Goal: Task Accomplishment & Management: Use online tool/utility

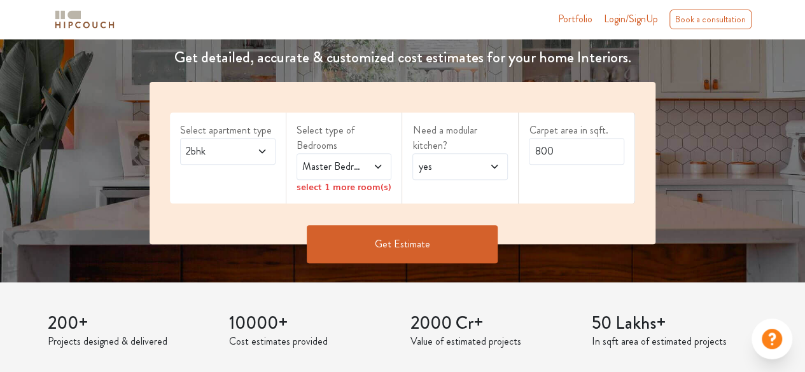
scroll to position [190, 0]
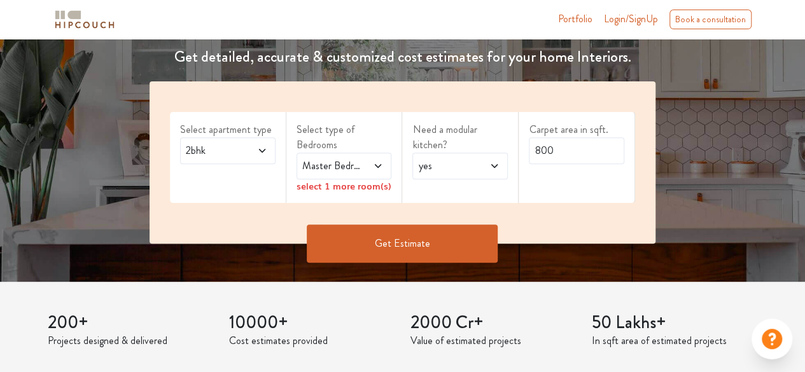
click at [243, 156] on span "2bhk" at bounding box center [214, 150] width 63 height 15
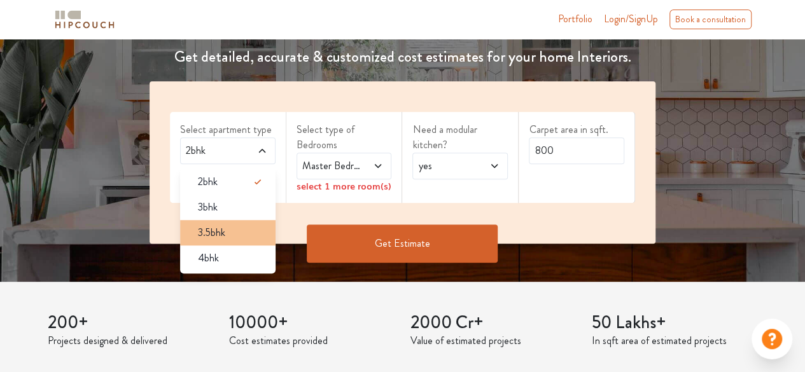
click at [221, 227] on span "3.5bhk" at bounding box center [211, 232] width 27 height 15
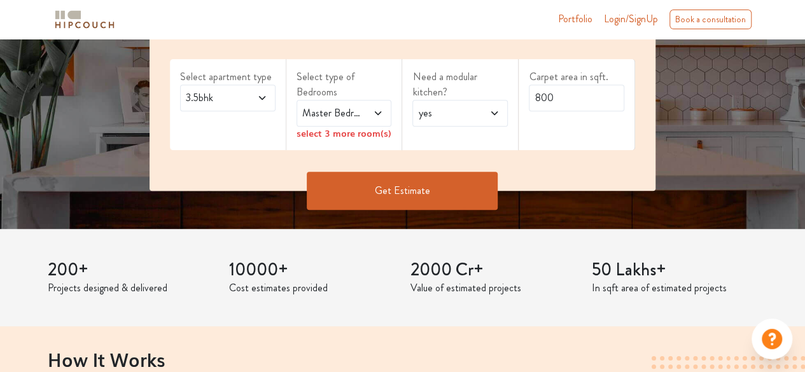
scroll to position [258, 0]
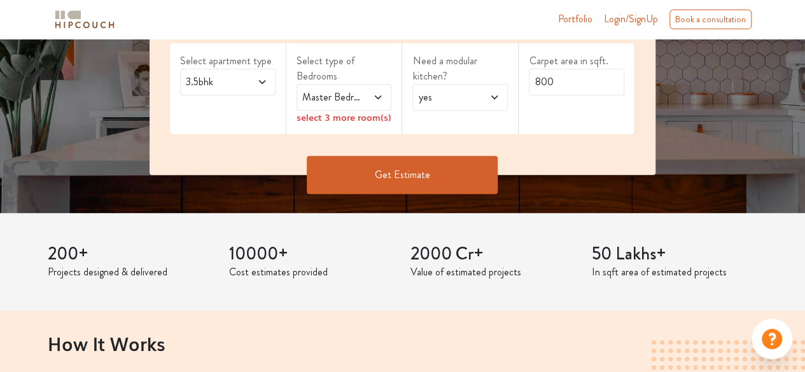
click at [360, 99] on span "Master Bedroom" at bounding box center [331, 97] width 63 height 15
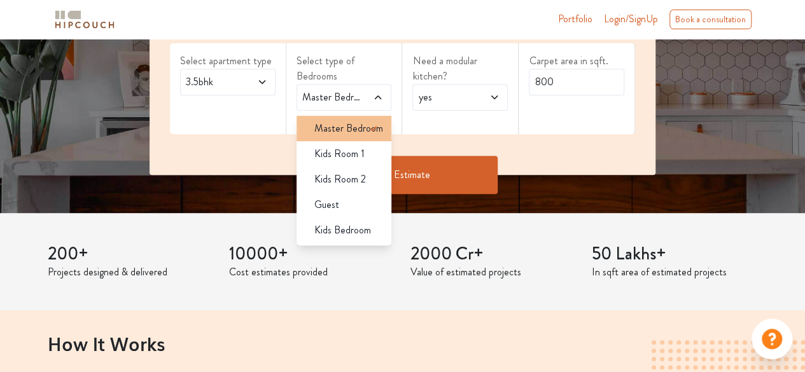
click at [362, 128] on span "Master Bedroom" at bounding box center [348, 128] width 69 height 15
click at [363, 128] on span "Master Bedroom" at bounding box center [348, 128] width 69 height 15
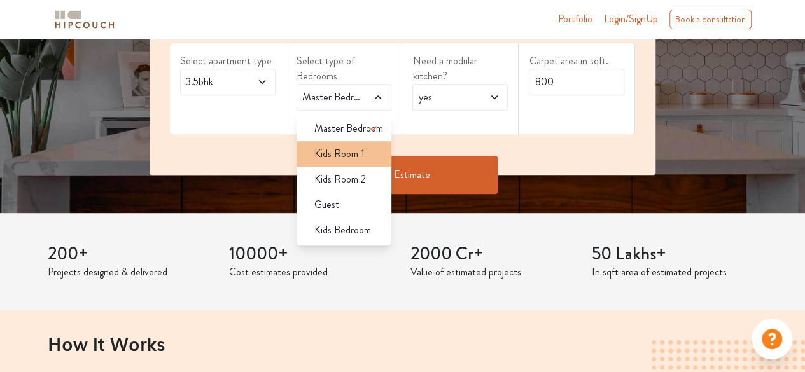
click at [348, 150] on span "Kids Room 1" at bounding box center [339, 153] width 50 height 15
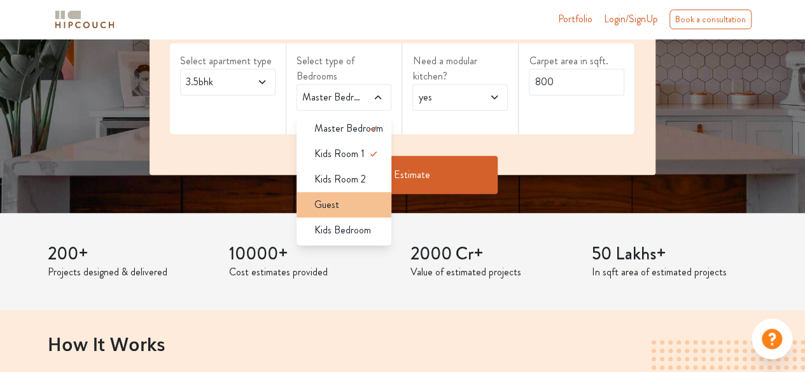
click at [341, 207] on div "Guest" at bounding box center [348, 204] width 88 height 15
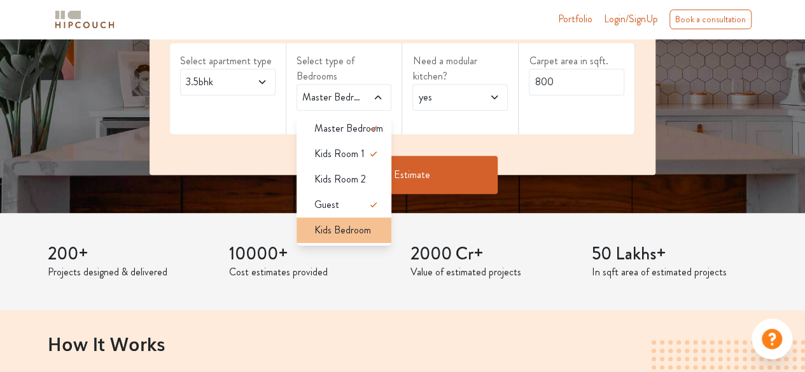
click at [346, 230] on span "Kids Bedroom" at bounding box center [342, 230] width 57 height 15
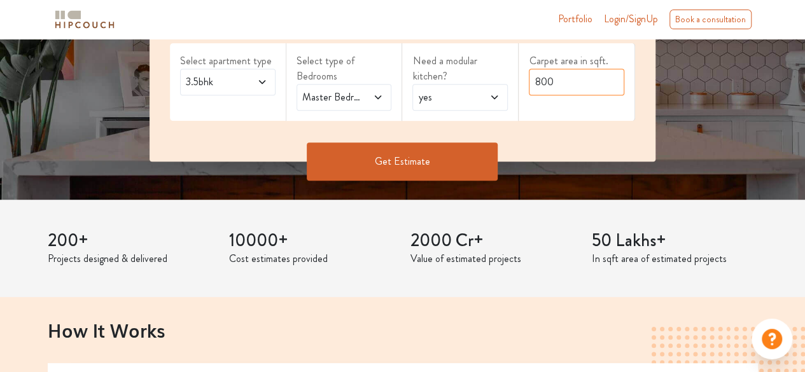
click at [586, 81] on input "800" at bounding box center [576, 82] width 95 height 27
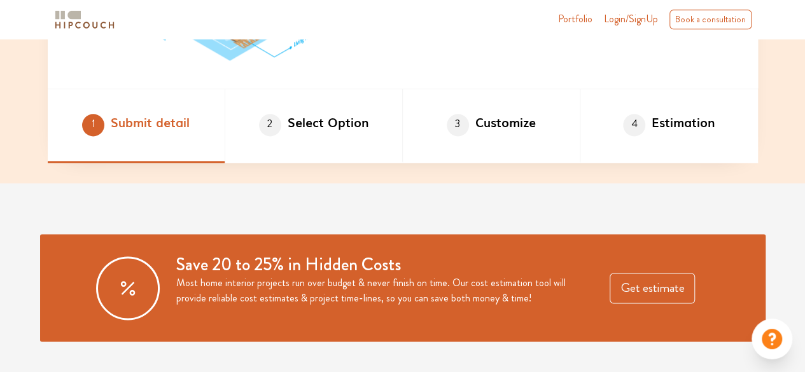
scroll to position [778, 0]
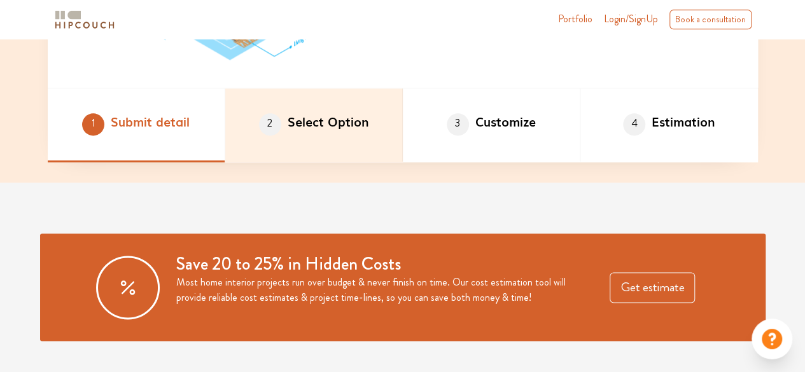
type input "1200"
click at [309, 125] on li "2 Select Option" at bounding box center [314, 125] width 178 height 74
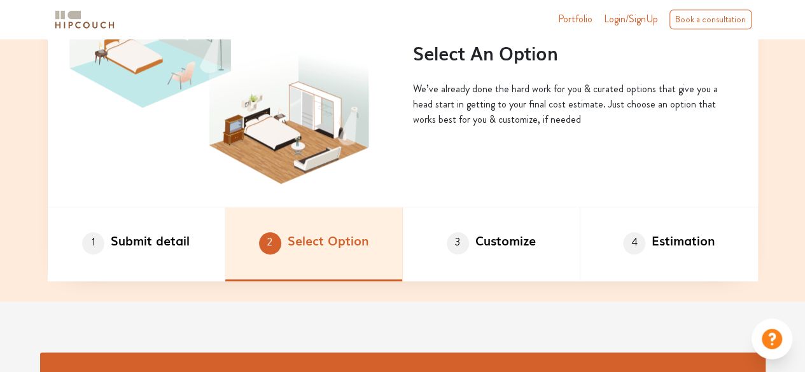
scroll to position [660, 0]
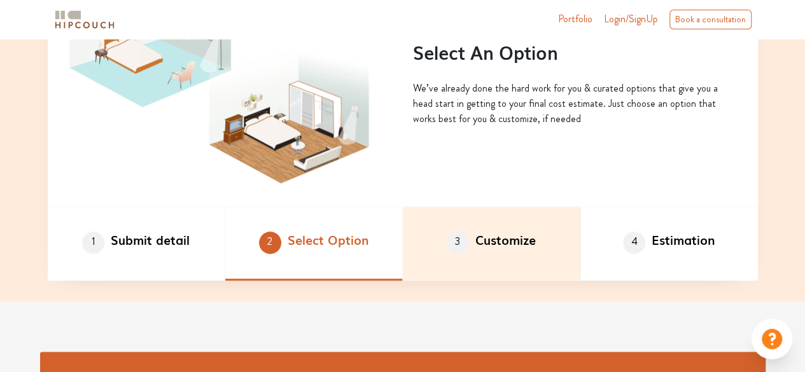
click at [484, 229] on li "3 Customize" at bounding box center [492, 244] width 178 height 74
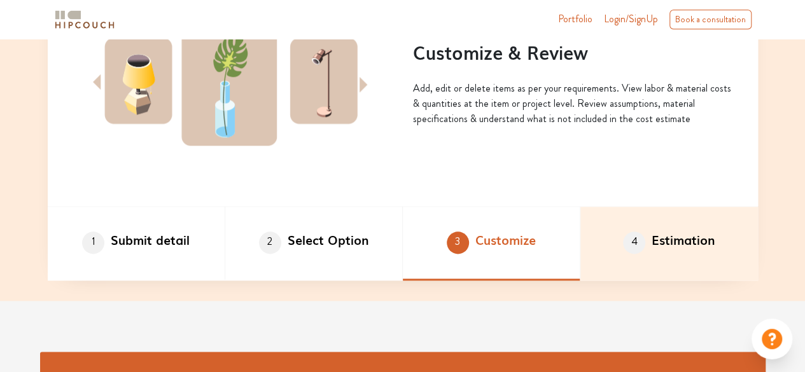
click at [678, 258] on li "4 Estimation" at bounding box center [670, 244] width 178 height 74
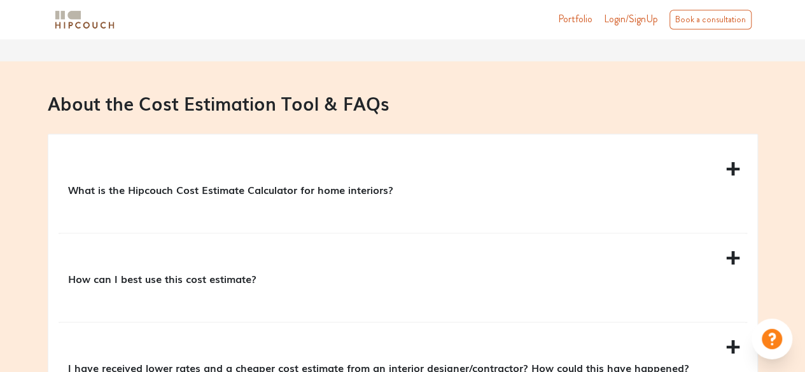
scroll to position [1111, 0]
click at [519, 202] on div "What is the Hipcouch Cost Estimate Calculator for home interiors?" at bounding box center [403, 187] width 689 height 88
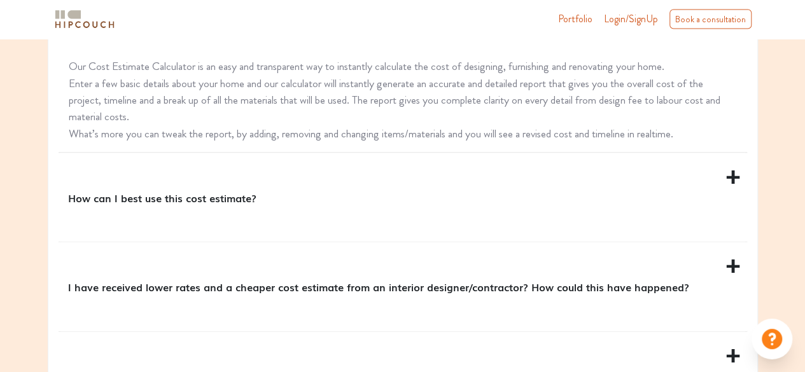
scroll to position [1302, 0]
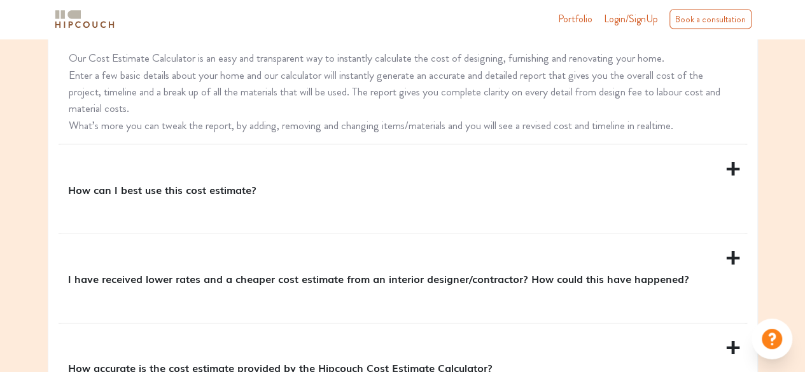
click at [521, 201] on div "How can I best use this cost estimate?" at bounding box center [403, 189] width 689 height 88
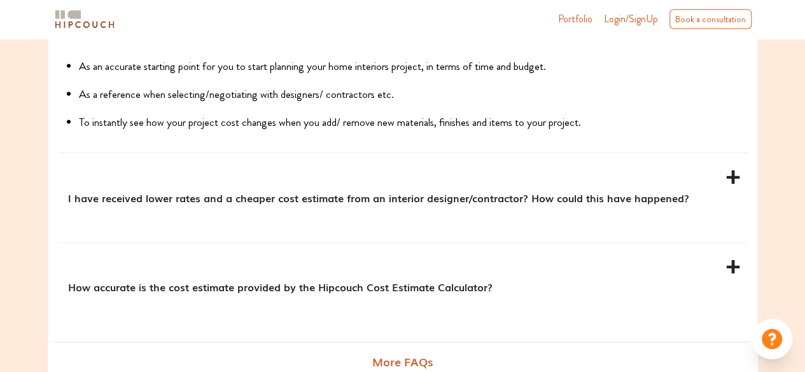
scroll to position [1386, 0]
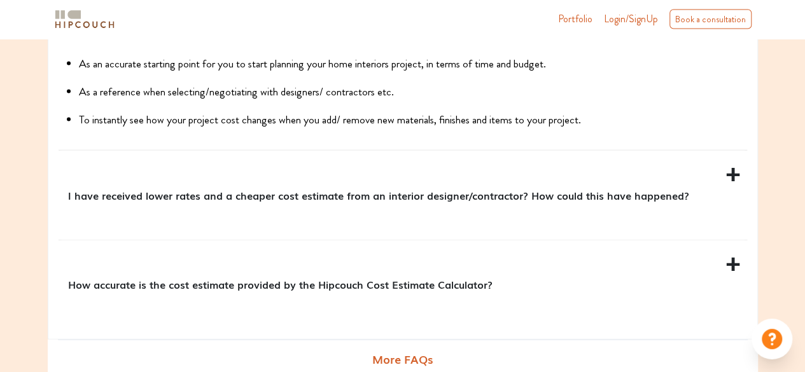
click at [521, 201] on p "I have received lower rates and a cheaper cost estimate from an interior design…" at bounding box center [400, 195] width 665 height 15
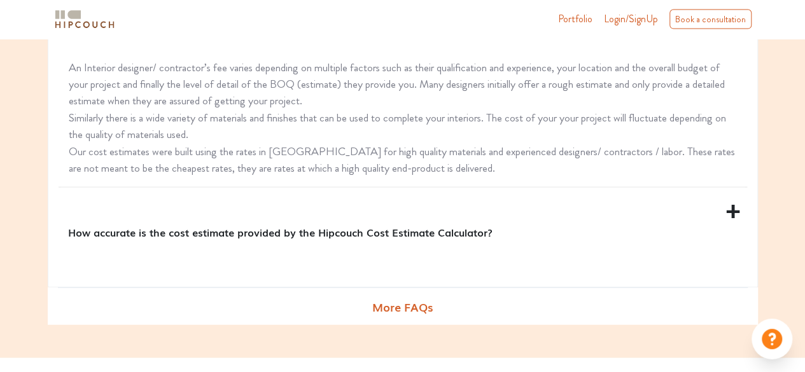
scroll to position [1472, 0]
click at [521, 230] on p "How accurate is the cost estimate provided by the Hipcouch Cost Estimate Calcul…" at bounding box center [400, 231] width 665 height 15
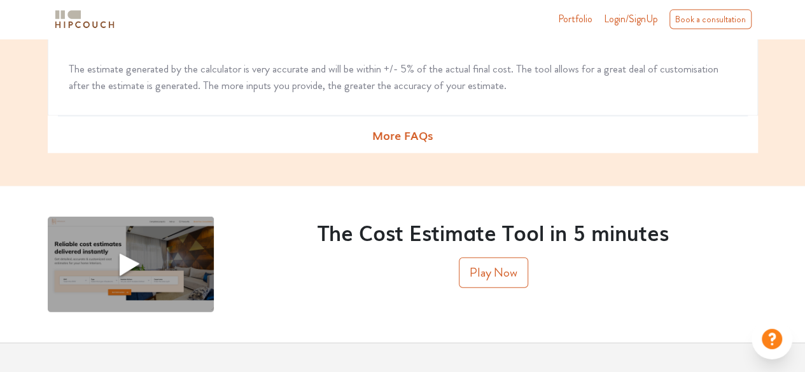
scroll to position [1560, 0]
click at [516, 264] on button "Play Now" at bounding box center [493, 272] width 69 height 31
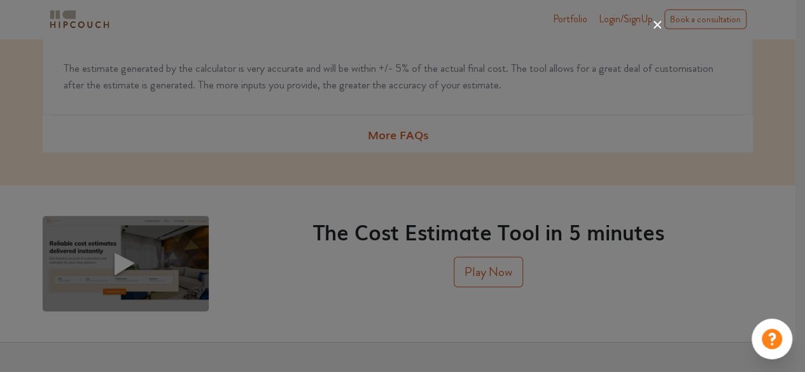
click at [647, 24] on icon at bounding box center [657, 25] width 20 height 20
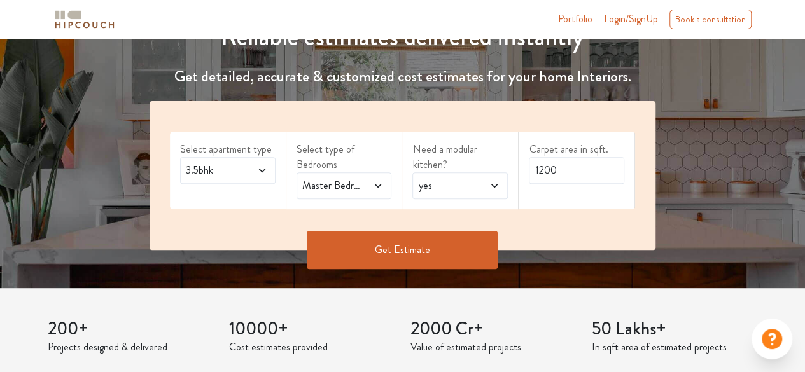
scroll to position [167, 0]
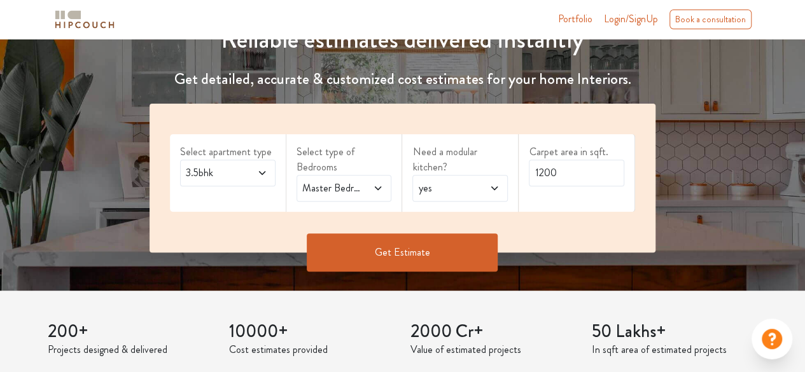
click at [433, 253] on button "Get Estimate" at bounding box center [402, 253] width 191 height 38
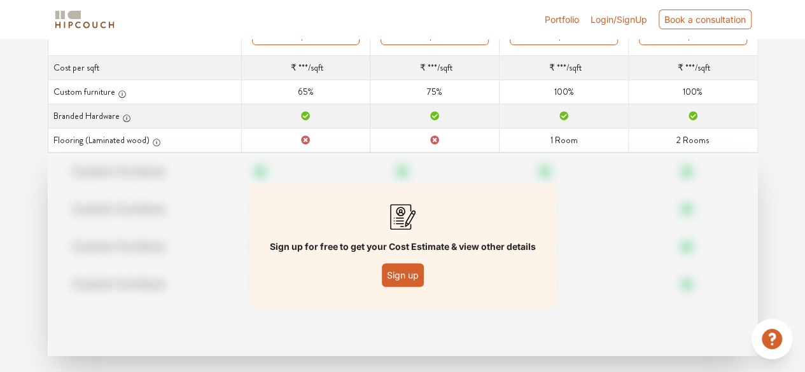
scroll to position [238, 0]
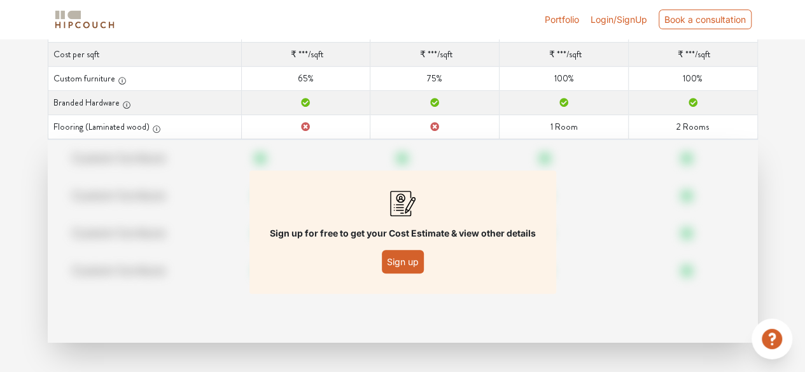
click at [408, 269] on button "Sign up" at bounding box center [403, 262] width 42 height 24
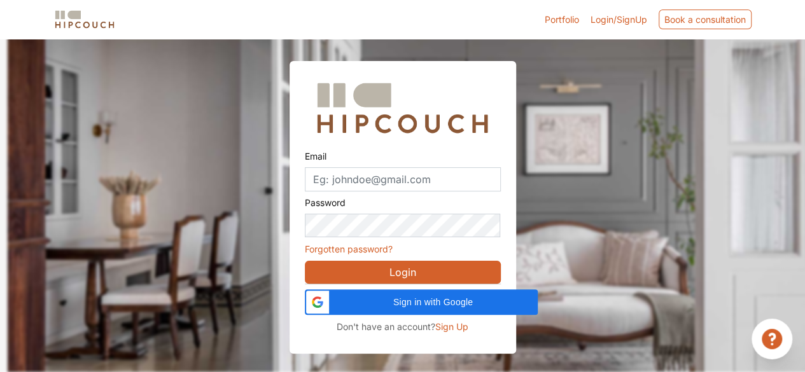
scroll to position [38, 0]
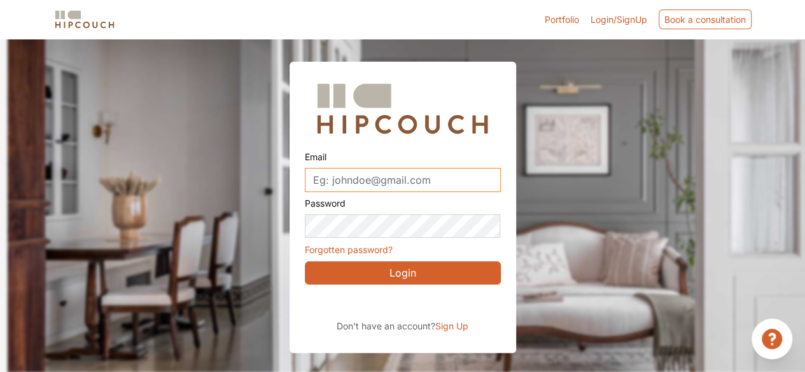
click at [369, 185] on input "Email" at bounding box center [403, 180] width 196 height 24
type input "[EMAIL_ADDRESS][DOMAIN_NAME]"
click at [388, 275] on button "Login" at bounding box center [403, 273] width 196 height 23
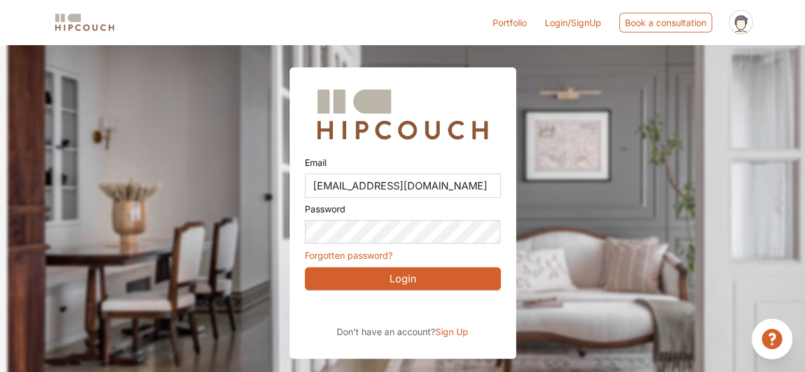
scroll to position [45, 0]
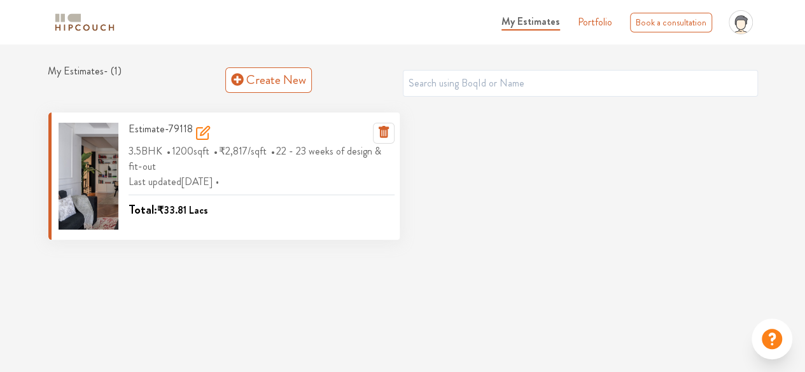
click at [197, 132] on icon at bounding box center [202, 132] width 15 height 15
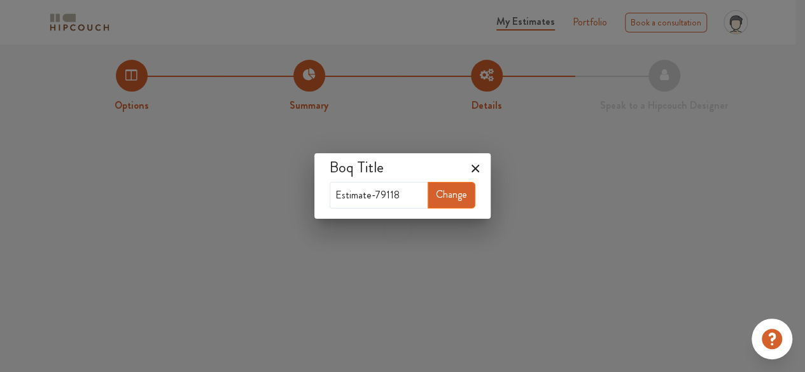
click at [452, 195] on button "Change" at bounding box center [452, 195] width 48 height 27
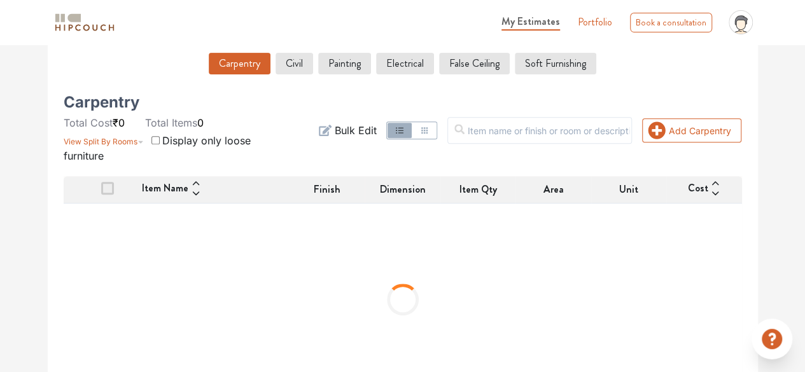
scroll to position [230, 0]
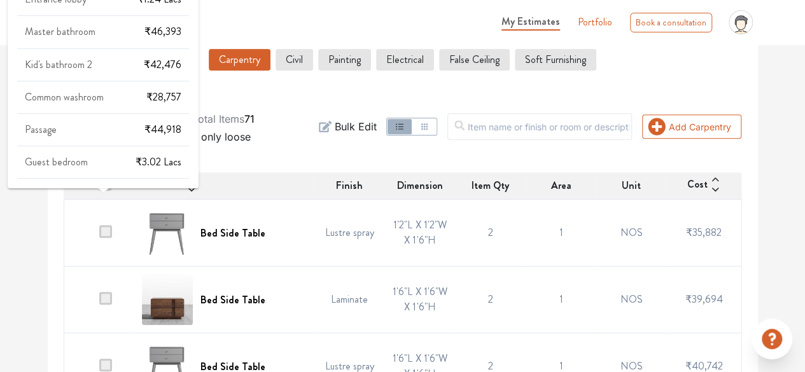
click at [139, 136] on div "Passage ₹44,918" at bounding box center [103, 135] width 172 height 22
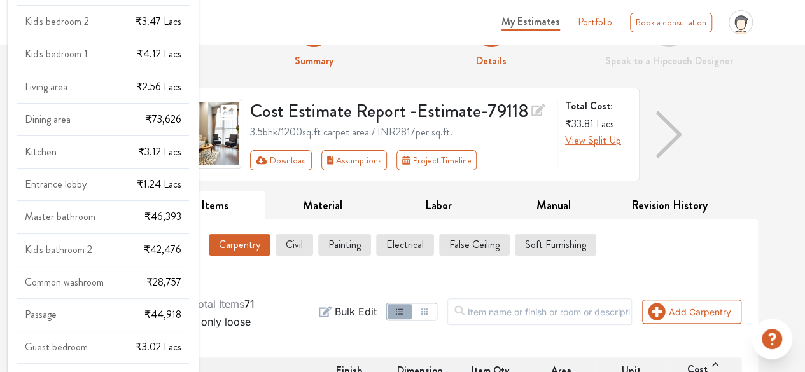
scroll to position [0, 0]
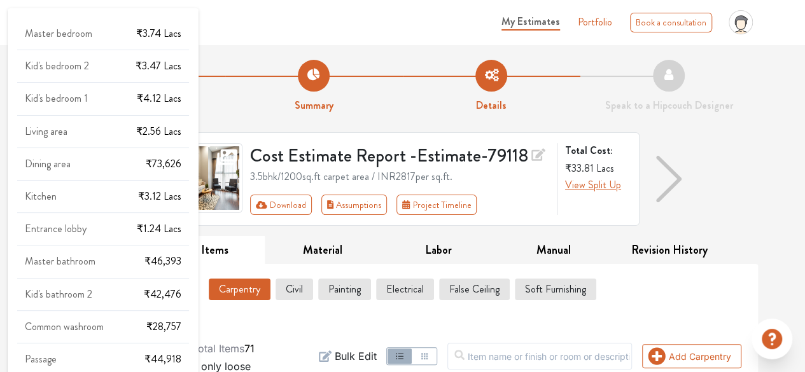
click at [92, 36] on div "Master bedroom ₹3.74 Lacs" at bounding box center [103, 39] width 172 height 22
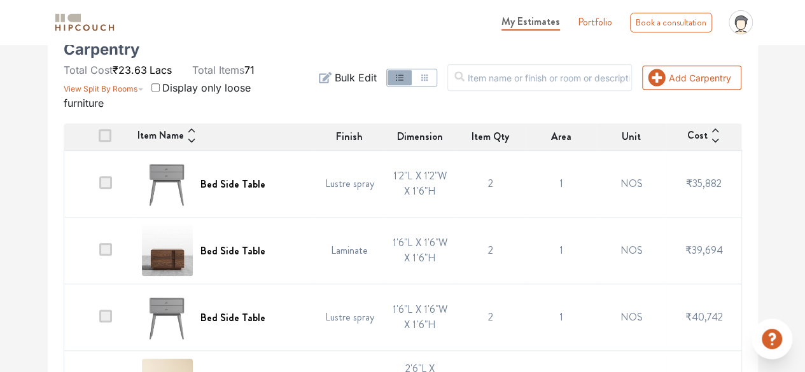
scroll to position [279, 0]
click at [103, 180] on span at bounding box center [105, 182] width 13 height 13
click at [99, 187] on input "checkbox" at bounding box center [99, 187] width 0 height 0
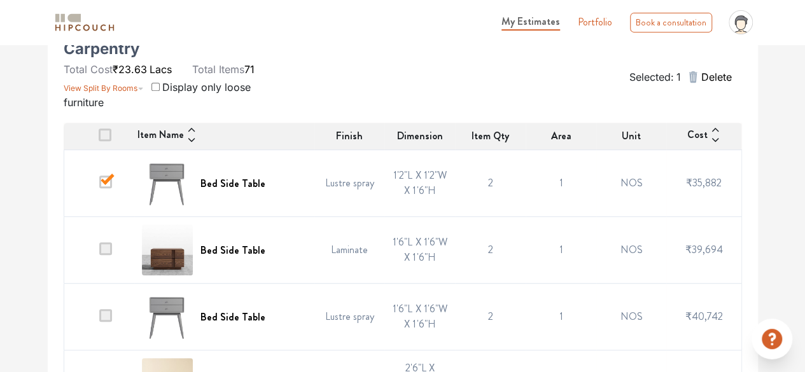
click at [108, 246] on span at bounding box center [105, 249] width 13 height 13
click at [99, 253] on input "checkbox" at bounding box center [99, 253] width 0 height 0
click at [108, 313] on span at bounding box center [105, 315] width 13 height 13
click at [99, 320] on input "checkbox" at bounding box center [99, 320] width 0 height 0
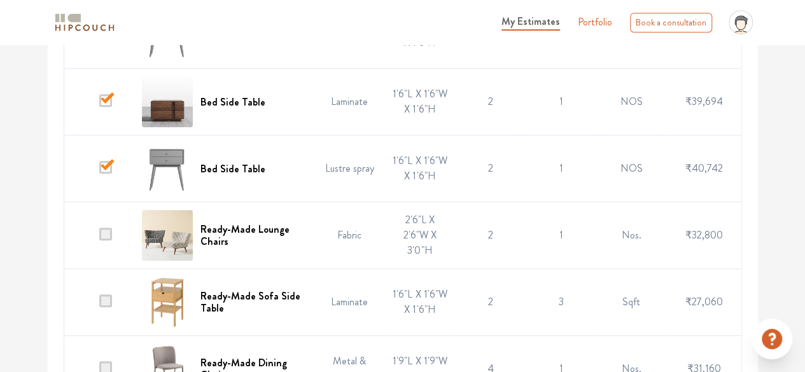
scroll to position [437, 0]
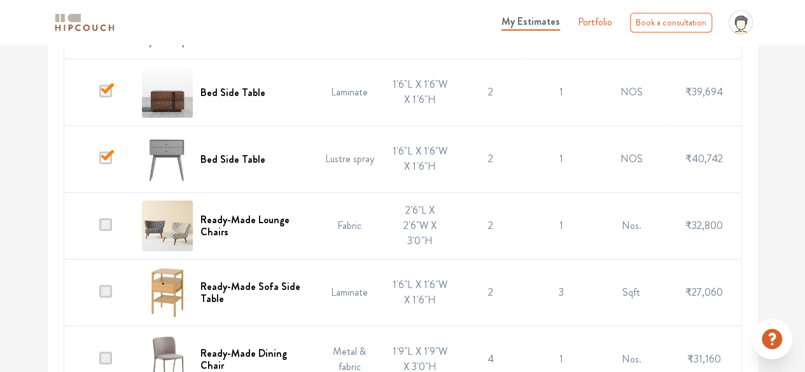
click at [112, 216] on td at bounding box center [99, 226] width 71 height 67
click at [108, 226] on span at bounding box center [105, 224] width 13 height 13
click at [99, 229] on input "checkbox" at bounding box center [99, 229] width 0 height 0
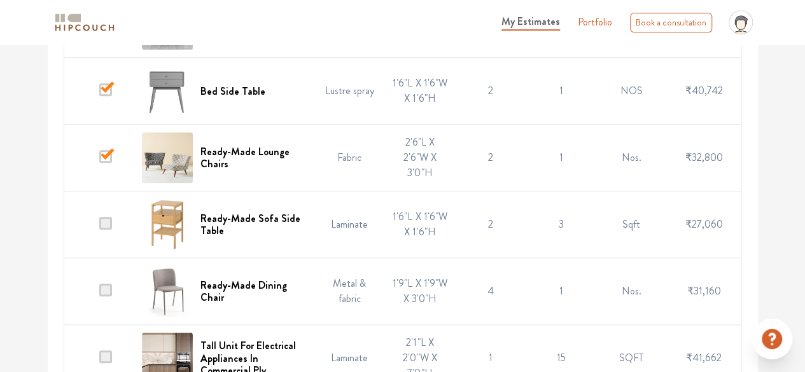
scroll to position [506, 0]
click at [105, 222] on span at bounding box center [105, 222] width 13 height 13
click at [99, 227] on input "checkbox" at bounding box center [99, 227] width 0 height 0
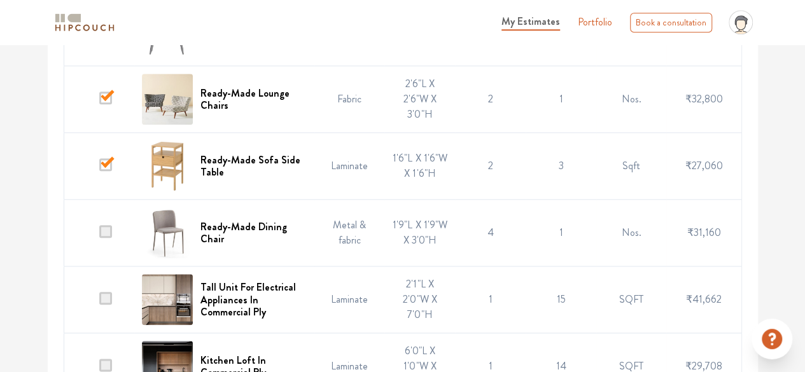
scroll to position [566, 0]
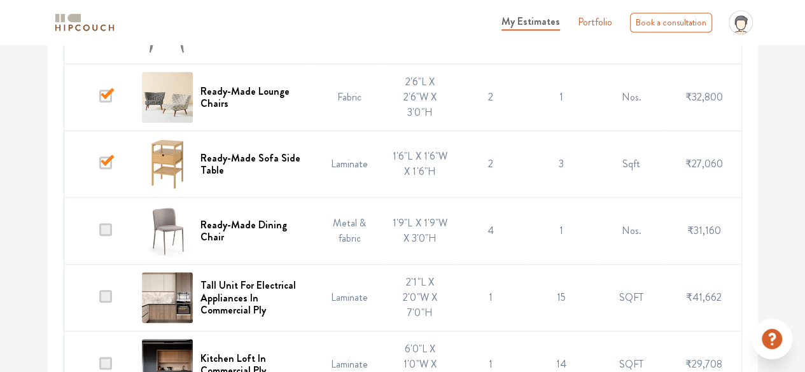
click at [105, 226] on span at bounding box center [105, 229] width 13 height 13
click at [99, 234] on input "checkbox" at bounding box center [99, 234] width 0 height 0
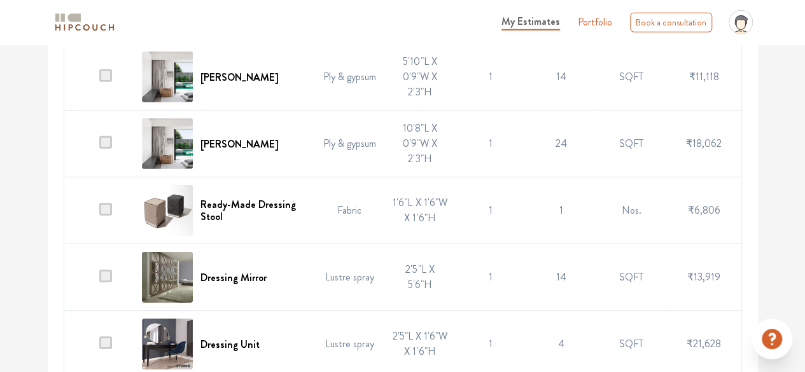
scroll to position [1933, 0]
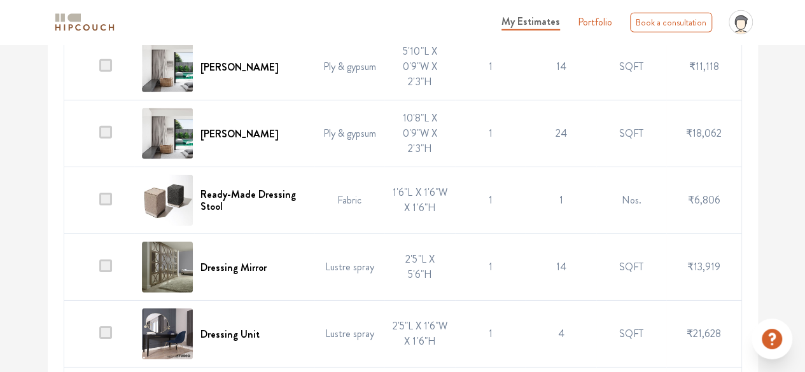
click at [106, 194] on span at bounding box center [105, 199] width 13 height 13
click at [99, 204] on input "checkbox" at bounding box center [99, 204] width 0 height 0
click at [102, 262] on span at bounding box center [105, 266] width 13 height 13
click at [99, 271] on input "checkbox" at bounding box center [99, 271] width 0 height 0
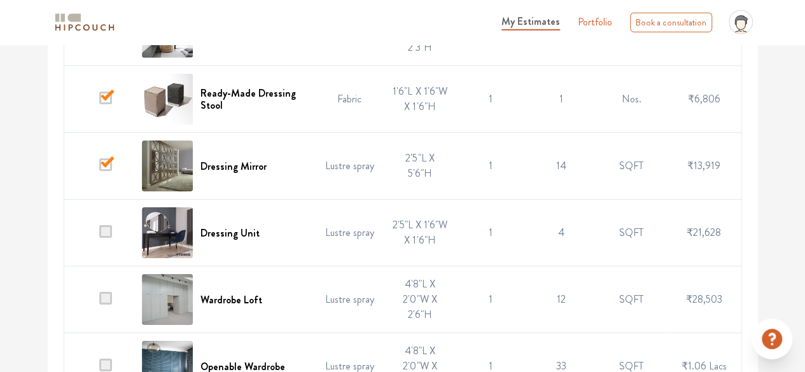
scroll to position [2038, 0]
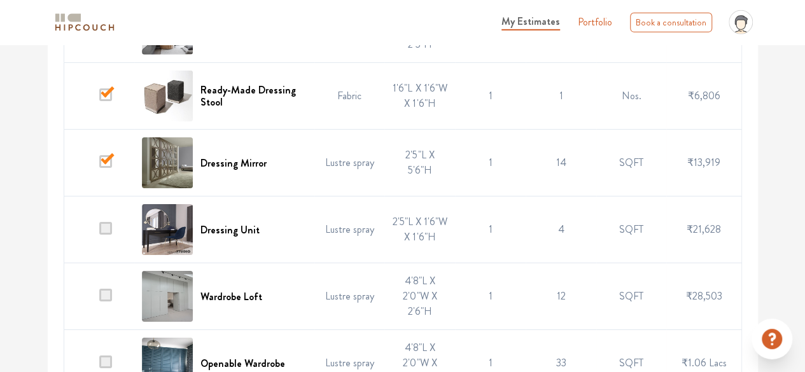
click at [112, 222] on span at bounding box center [105, 228] width 13 height 13
click at [99, 233] on input "checkbox" at bounding box center [99, 233] width 0 height 0
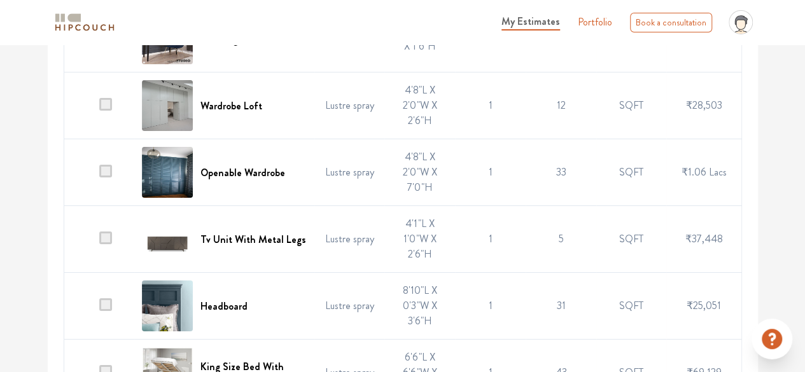
scroll to position [2235, 0]
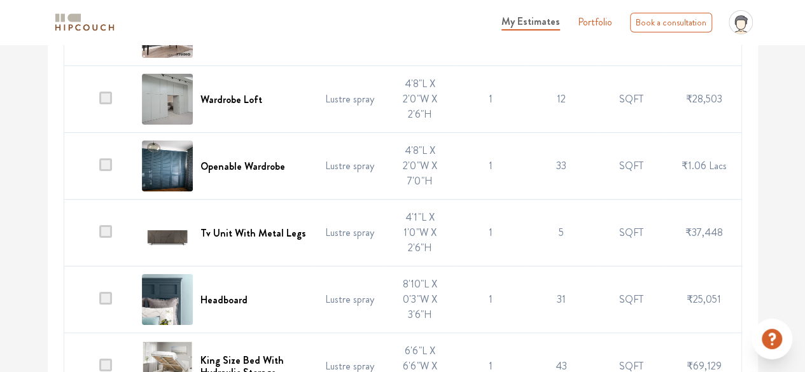
click at [108, 227] on span at bounding box center [105, 231] width 13 height 13
click at [99, 236] on input "checkbox" at bounding box center [99, 236] width 0 height 0
click at [103, 292] on span at bounding box center [105, 298] width 13 height 13
click at [99, 303] on input "checkbox" at bounding box center [99, 303] width 0 height 0
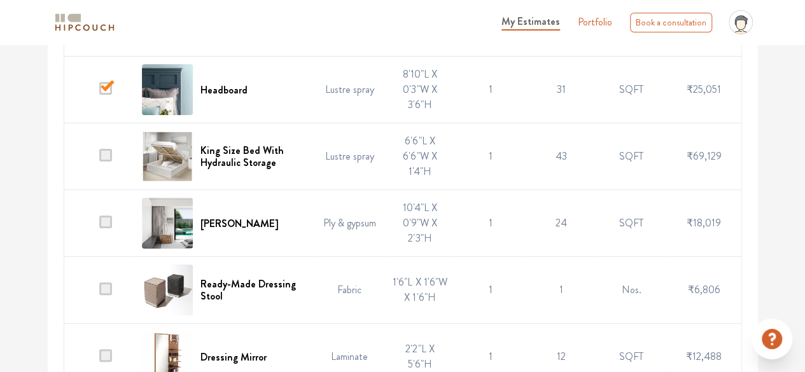
click at [106, 283] on span at bounding box center [105, 289] width 13 height 13
click at [99, 293] on input "checkbox" at bounding box center [99, 293] width 0 height 0
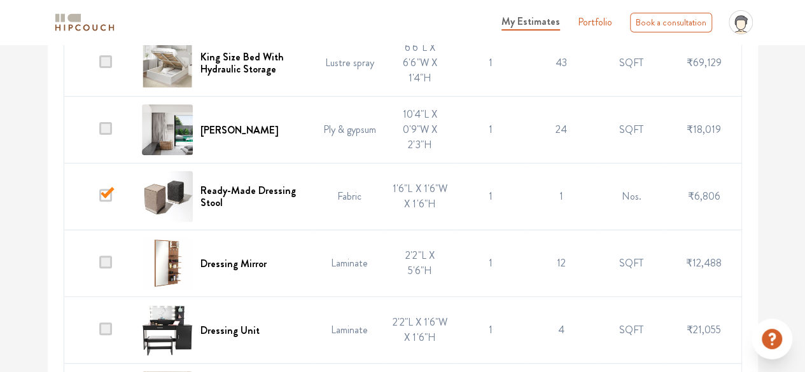
scroll to position [2548, 0]
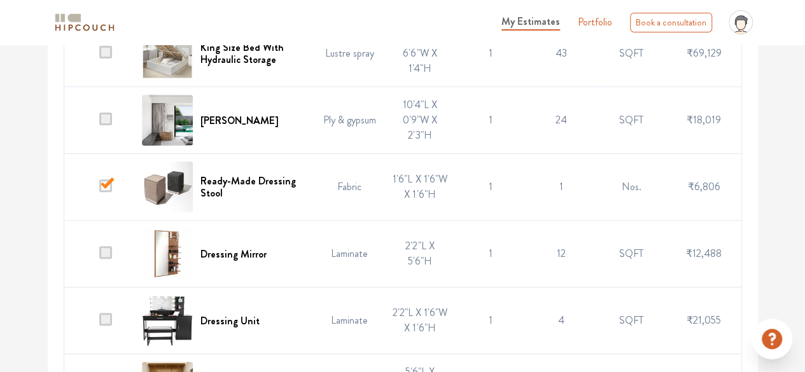
click at [106, 315] on span at bounding box center [105, 319] width 13 height 13
click at [99, 324] on input "checkbox" at bounding box center [99, 324] width 0 height 0
click at [107, 246] on span at bounding box center [105, 252] width 13 height 13
click at [99, 257] on input "checkbox" at bounding box center [99, 257] width 0 height 0
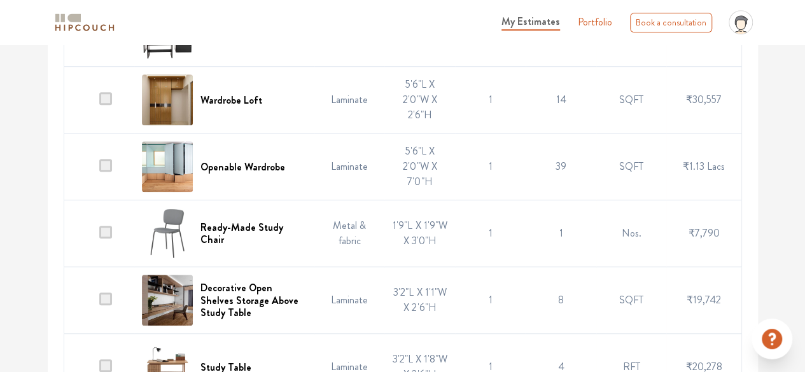
scroll to position [2839, 0]
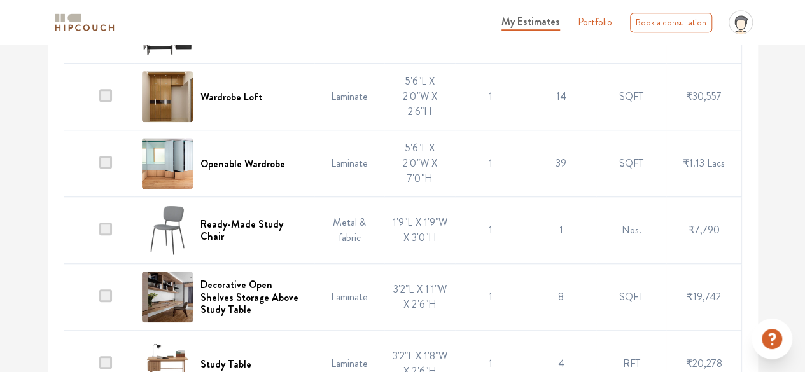
click at [107, 223] on span at bounding box center [105, 229] width 13 height 13
click at [99, 234] on input "checkbox" at bounding box center [99, 234] width 0 height 0
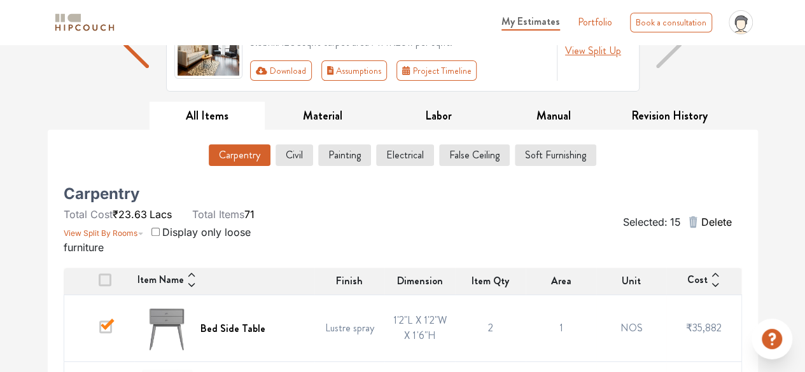
scroll to position [135, 0]
click at [340, 114] on button "Material" at bounding box center [323, 115] width 116 height 29
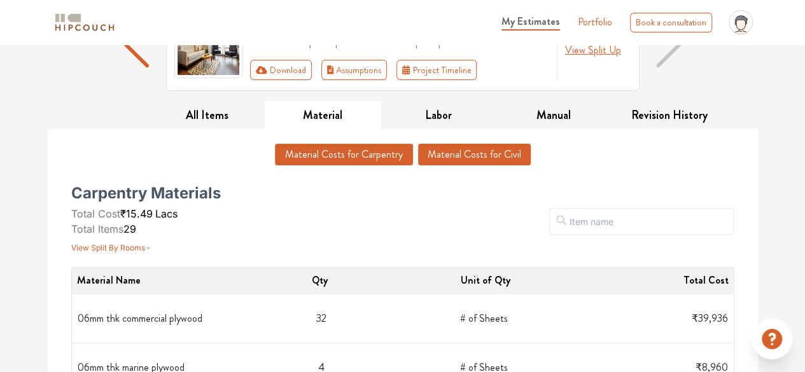
click at [454, 157] on button "Material Costs for Civil" at bounding box center [474, 155] width 113 height 22
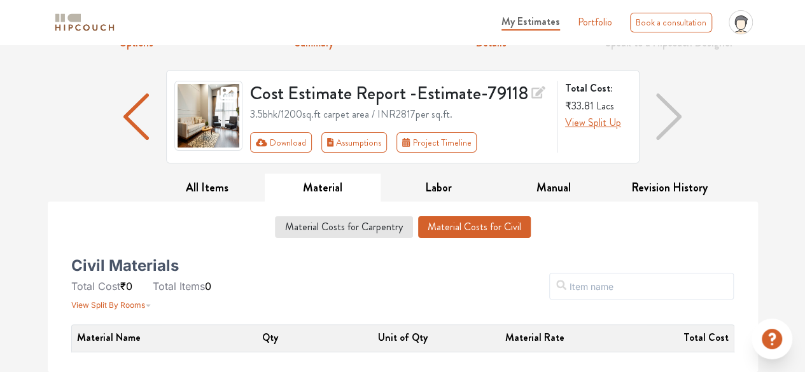
scroll to position [60, 0]
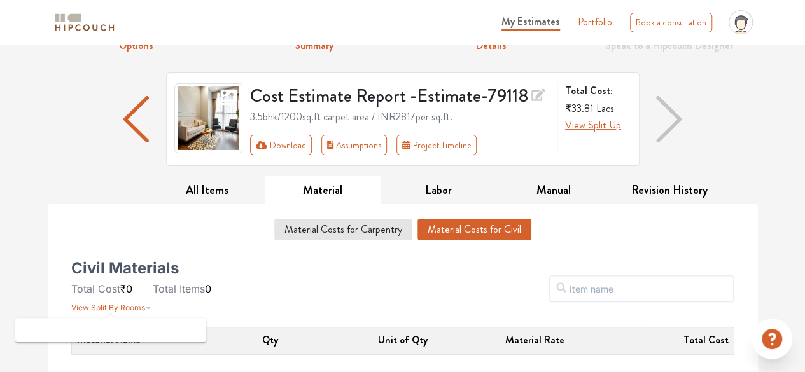
click at [137, 308] on span "View Split By Rooms" at bounding box center [108, 308] width 74 height 10
click at [445, 192] on button "Labor" at bounding box center [439, 190] width 116 height 29
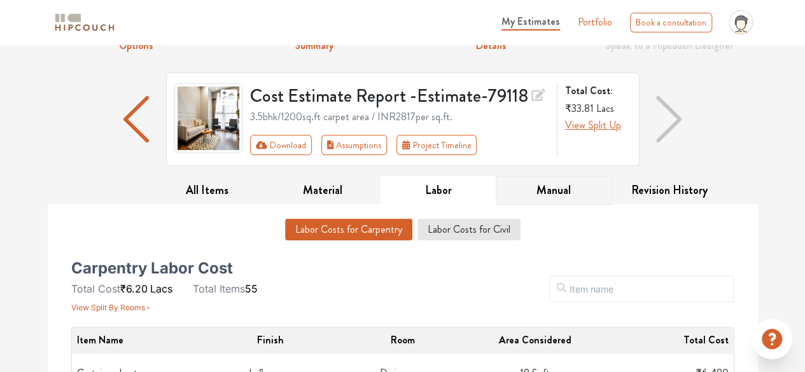
click at [555, 189] on button "Manual" at bounding box center [554, 190] width 116 height 29
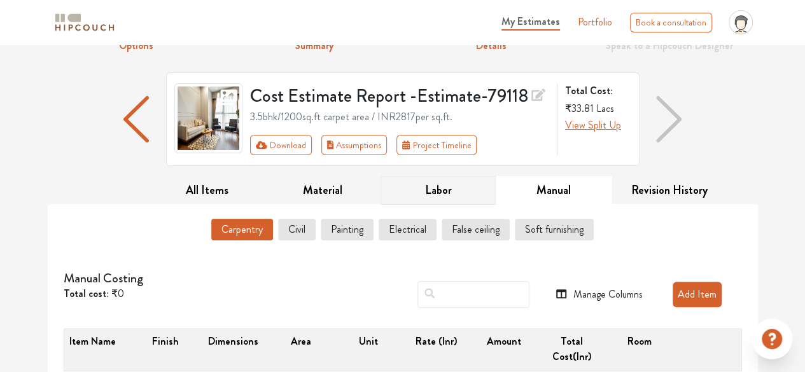
click at [432, 186] on button "Labor" at bounding box center [439, 190] width 116 height 29
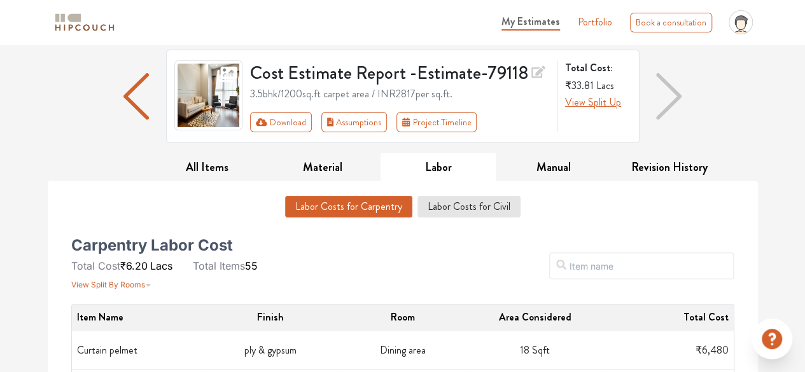
scroll to position [66, 0]
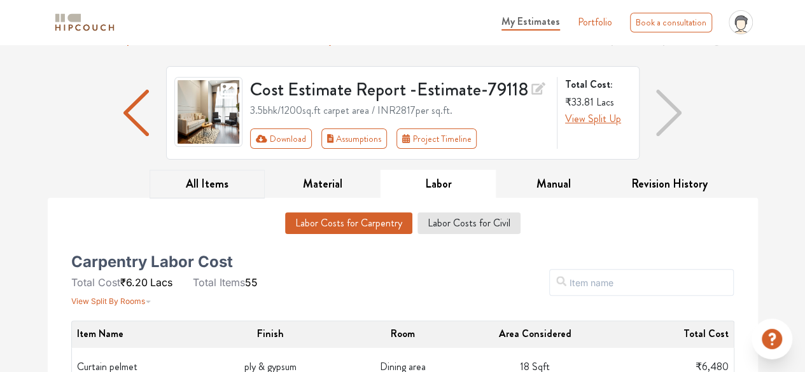
click at [215, 183] on button "All Items" at bounding box center [208, 184] width 116 height 29
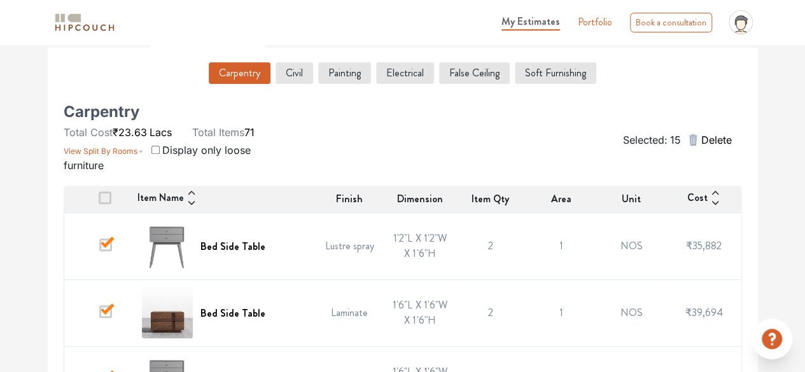
scroll to position [218, 0]
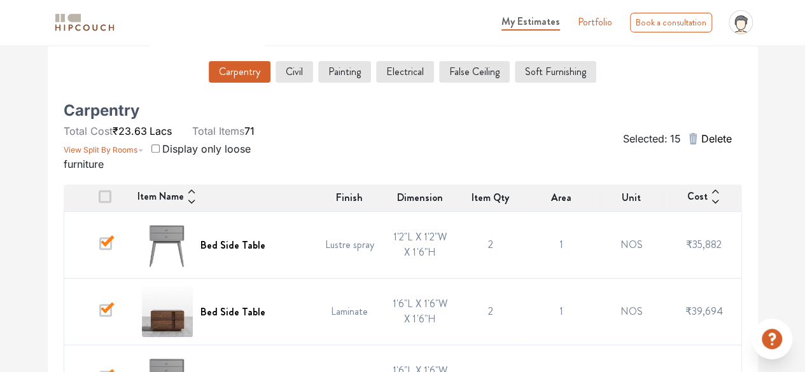
click at [693, 140] on icon "button" at bounding box center [693, 138] width 8 height 11
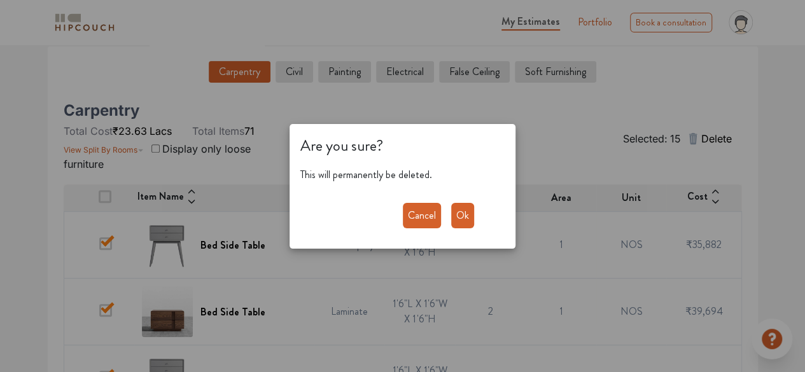
click at [459, 219] on button "Ok" at bounding box center [462, 215] width 23 height 25
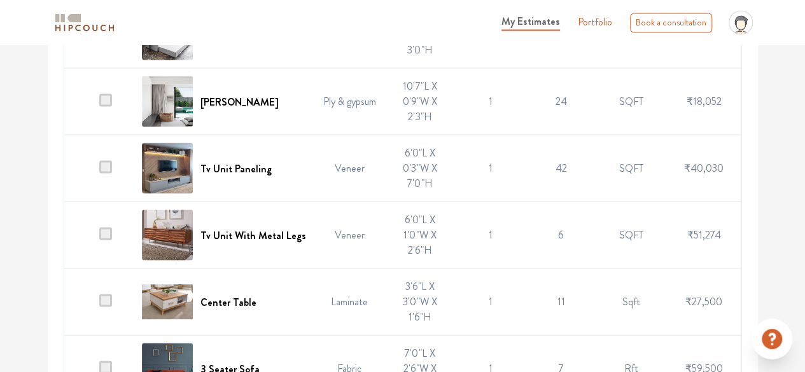
scroll to position [3812, 0]
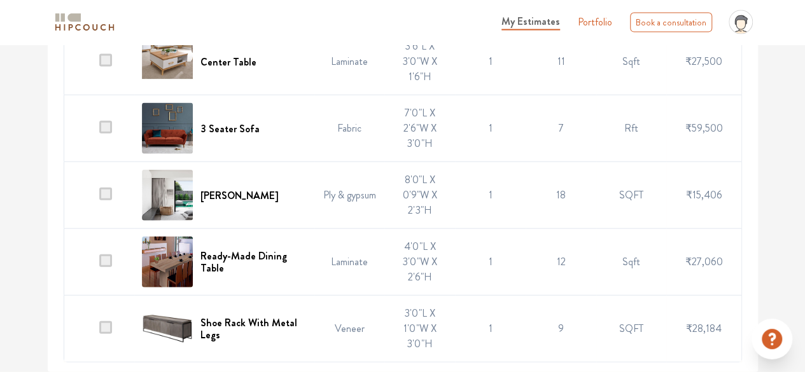
click at [107, 262] on span at bounding box center [105, 261] width 13 height 13
click at [99, 265] on input "checkbox" at bounding box center [99, 265] width 0 height 0
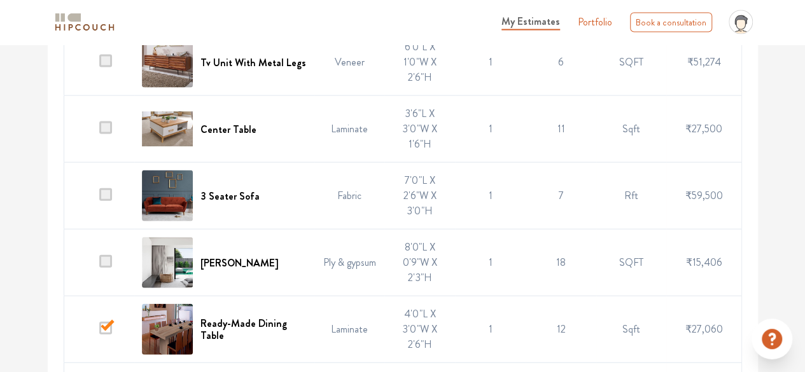
scroll to position [3742, 0]
click at [107, 197] on span at bounding box center [105, 195] width 13 height 13
click at [99, 200] on input "checkbox" at bounding box center [99, 200] width 0 height 0
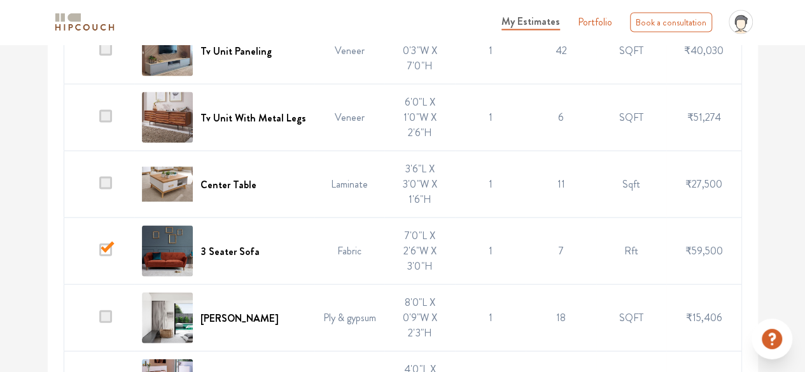
scroll to position [3668, 0]
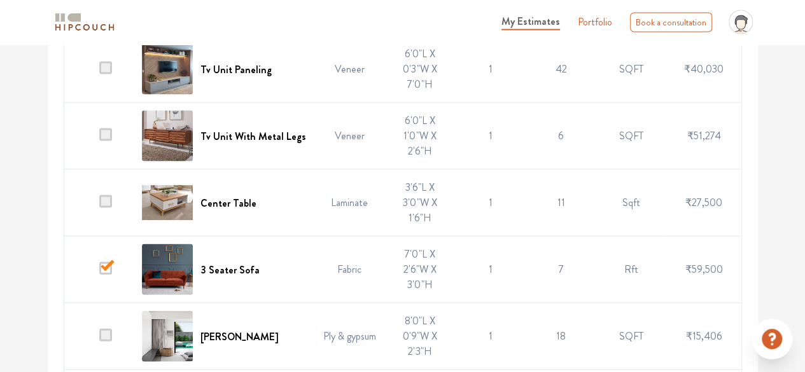
click at [105, 139] on span at bounding box center [105, 135] width 13 height 13
click at [99, 139] on input "checkbox" at bounding box center [99, 139] width 0 height 0
click at [103, 71] on span at bounding box center [105, 68] width 13 height 13
click at [99, 73] on input "checkbox" at bounding box center [99, 73] width 0 height 0
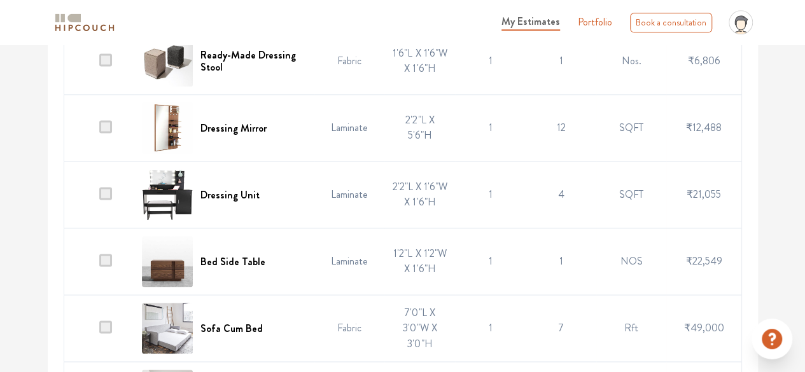
scroll to position [3275, 0]
click at [106, 195] on span at bounding box center [105, 194] width 13 height 13
click at [99, 199] on input "checkbox" at bounding box center [99, 199] width 0 height 0
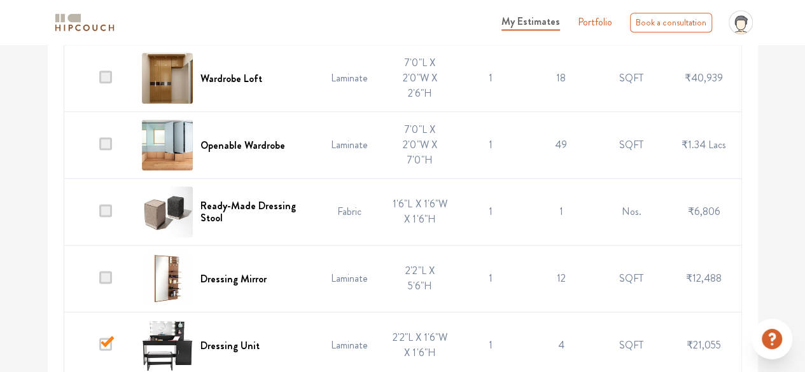
scroll to position [3112, 0]
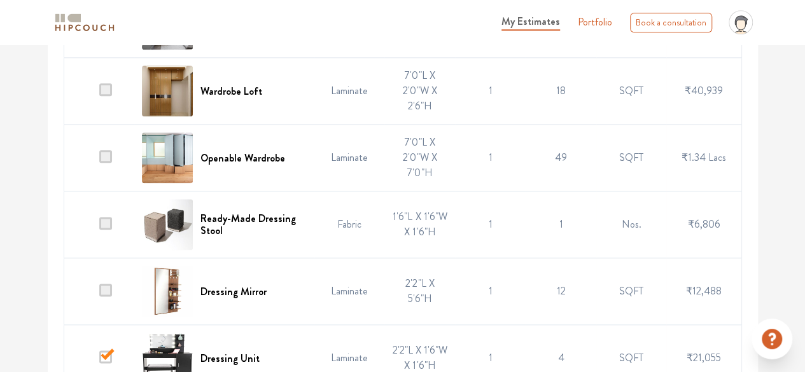
click at [106, 229] on span at bounding box center [105, 223] width 13 height 13
click at [99, 228] on input "checkbox" at bounding box center [99, 228] width 0 height 0
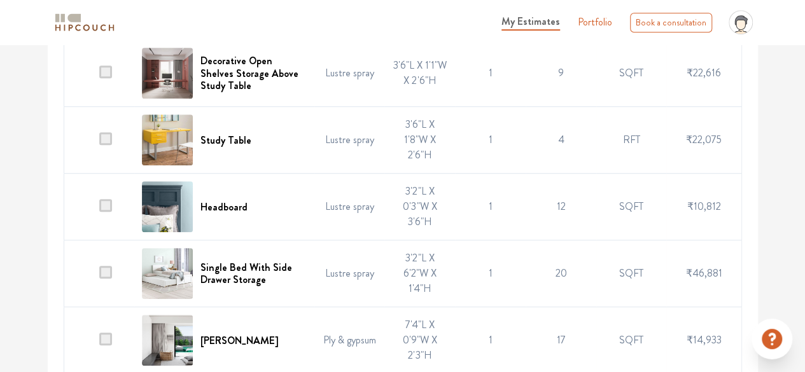
scroll to position [2792, 0]
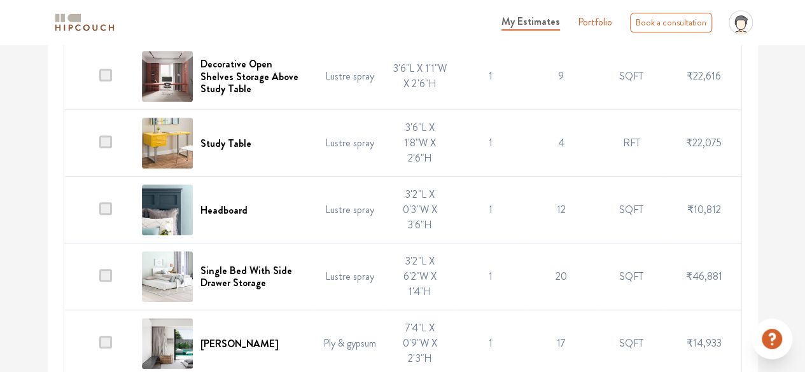
click at [104, 210] on span at bounding box center [105, 208] width 13 height 13
click at [99, 213] on input "checkbox" at bounding box center [99, 213] width 0 height 0
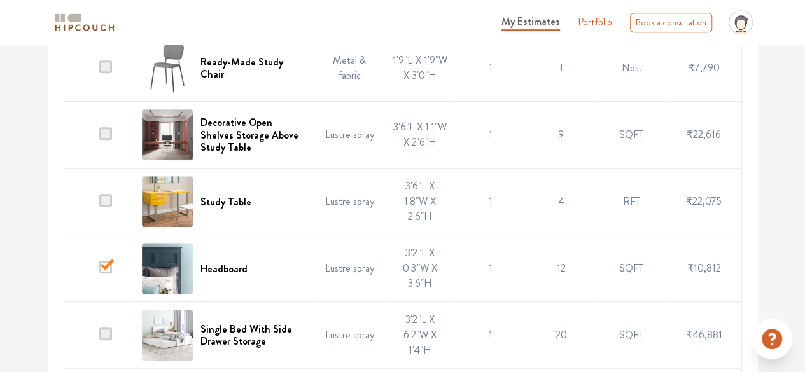
scroll to position [2733, 0]
click at [107, 208] on span at bounding box center [105, 201] width 13 height 13
click at [99, 206] on input "checkbox" at bounding box center [99, 206] width 0 height 0
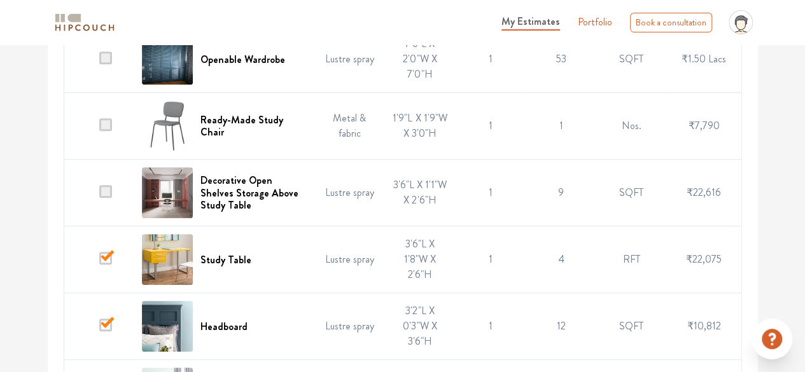
scroll to position [2670, 0]
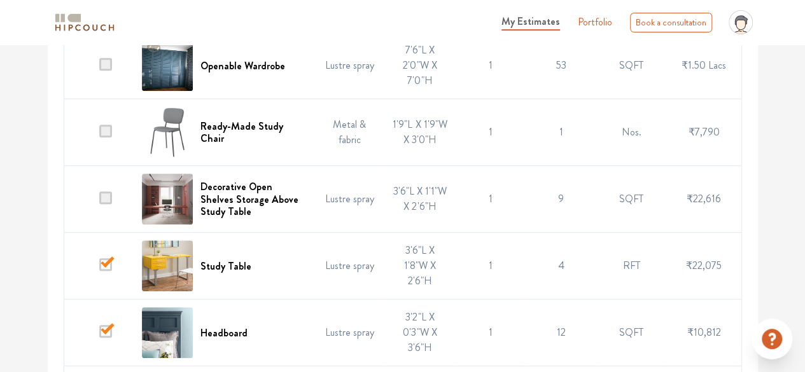
click at [107, 204] on span at bounding box center [105, 198] width 13 height 13
click at [99, 202] on input "checkbox" at bounding box center [99, 202] width 0 height 0
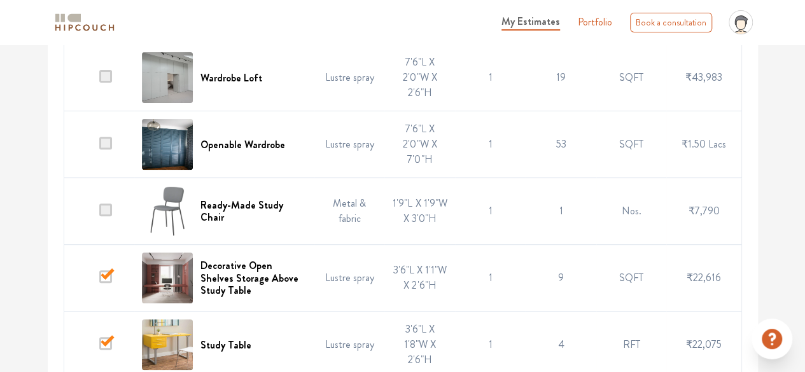
scroll to position [2583, 0]
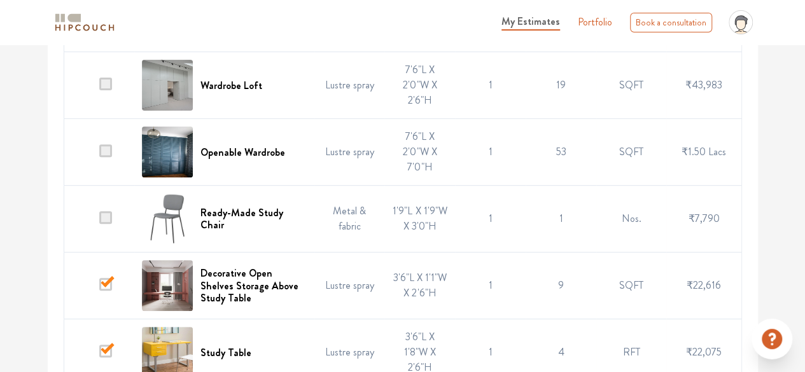
click at [106, 222] on span at bounding box center [105, 217] width 13 height 13
click at [99, 222] on input "checkbox" at bounding box center [99, 222] width 0 height 0
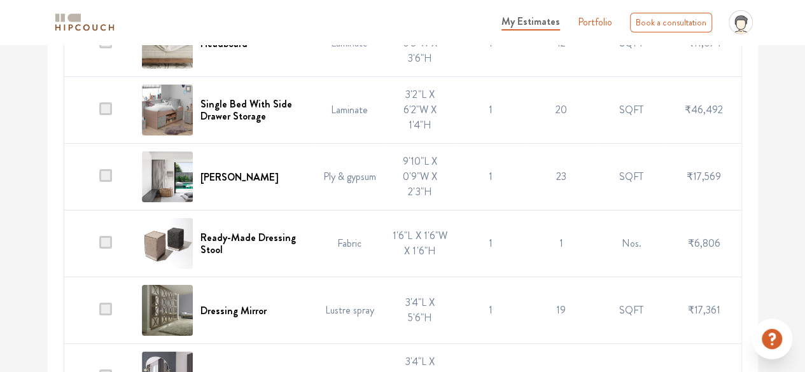
scroll to position [2206, 0]
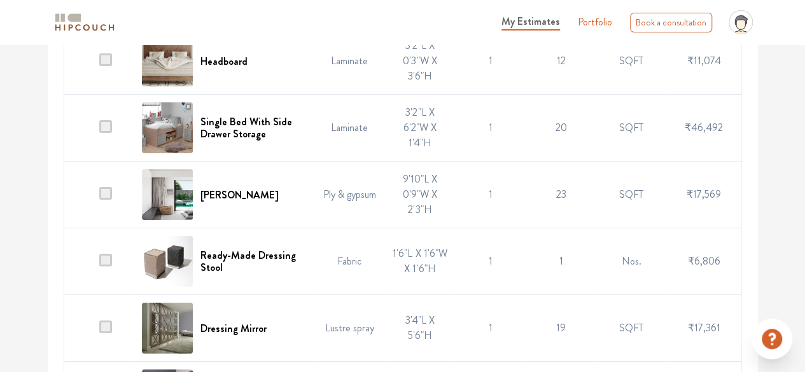
click at [106, 267] on span at bounding box center [105, 260] width 13 height 13
click at [99, 265] on input "checkbox" at bounding box center [99, 265] width 0 height 0
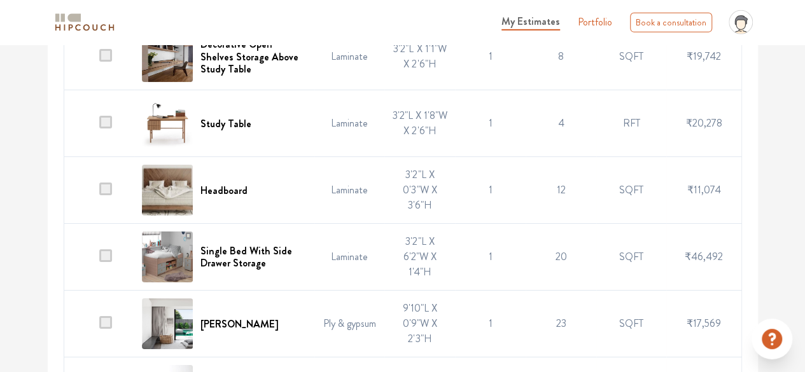
scroll to position [2076, 0]
click at [103, 196] on span at bounding box center [105, 189] width 13 height 13
click at [99, 194] on input "checkbox" at bounding box center [99, 194] width 0 height 0
click at [107, 129] on span at bounding box center [105, 122] width 13 height 13
click at [99, 127] on input "checkbox" at bounding box center [99, 127] width 0 height 0
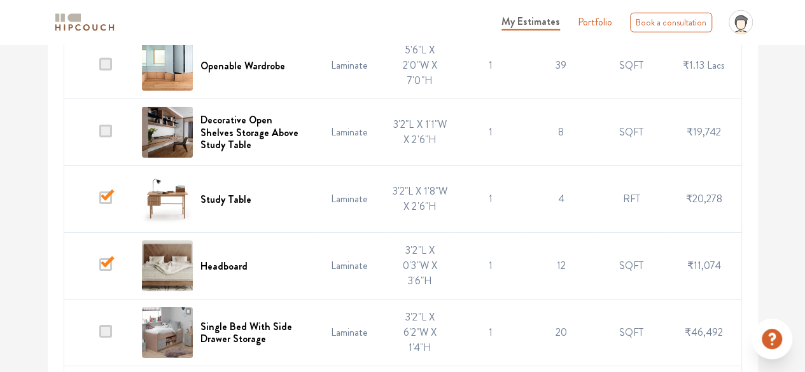
scroll to position [1987, 0]
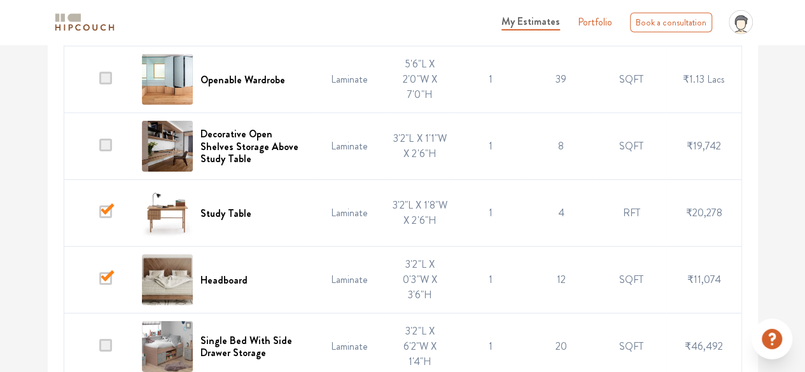
click at [107, 151] on span at bounding box center [105, 145] width 13 height 13
click at [99, 150] on input "checkbox" at bounding box center [99, 150] width 0 height 0
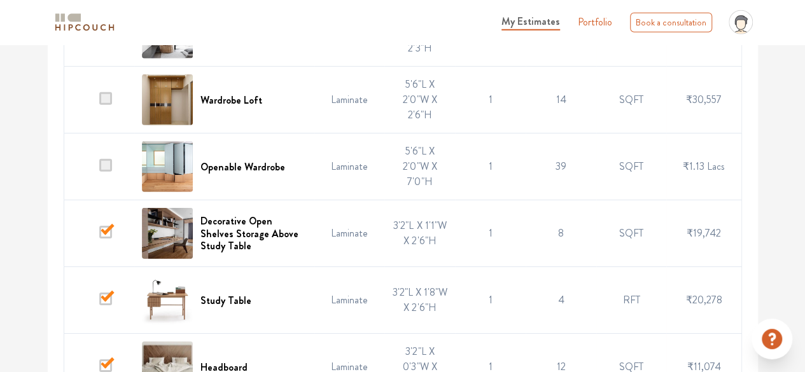
scroll to position [1888, 0]
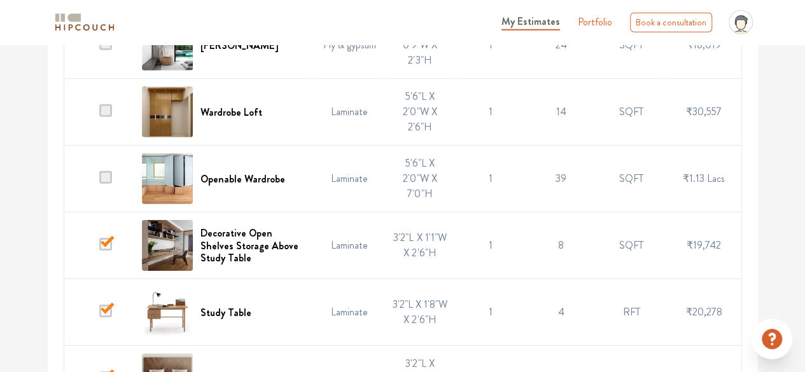
click at [109, 184] on span at bounding box center [105, 177] width 13 height 13
click at [99, 182] on input "checkbox" at bounding box center [99, 182] width 0 height 0
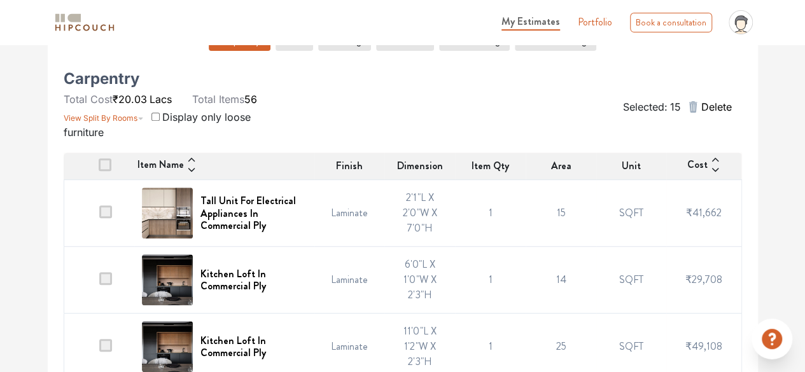
scroll to position [248, 0]
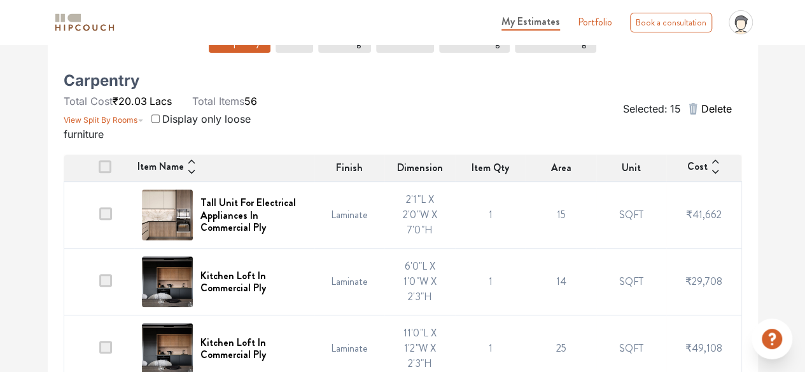
click at [701, 115] on span "Delete" at bounding box center [716, 108] width 31 height 15
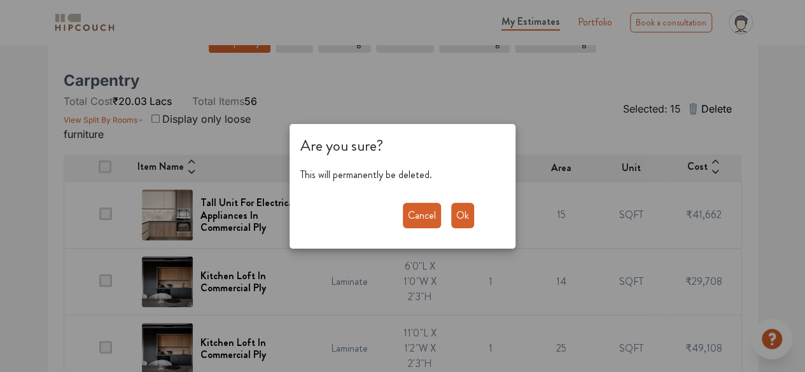
click at [451, 215] on button "Ok" at bounding box center [462, 215] width 23 height 25
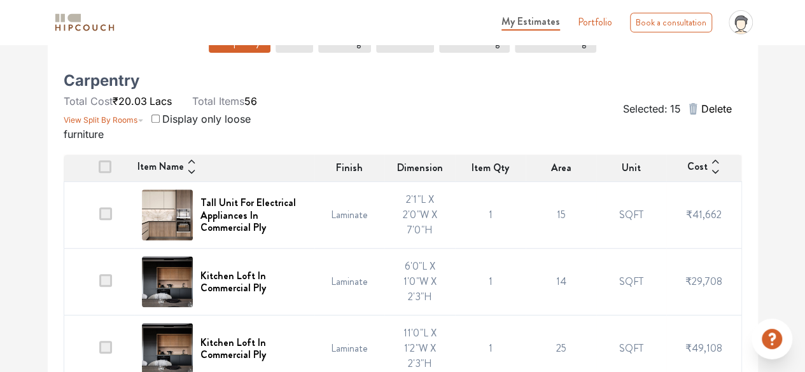
click at [155, 123] on input "checkbox" at bounding box center [155, 119] width 8 height 8
checkbox input "true"
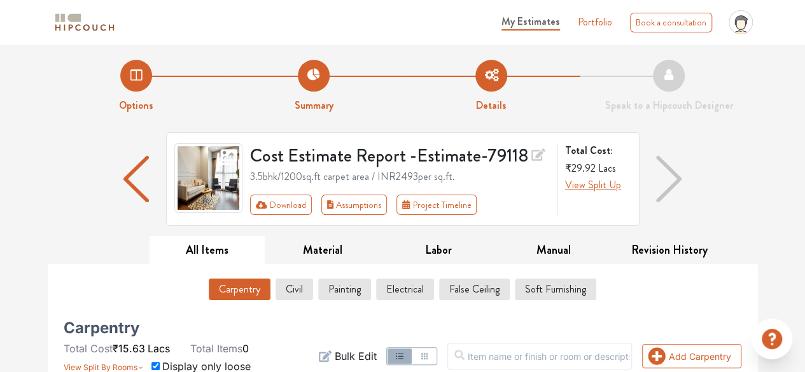
scroll to position [65, 0]
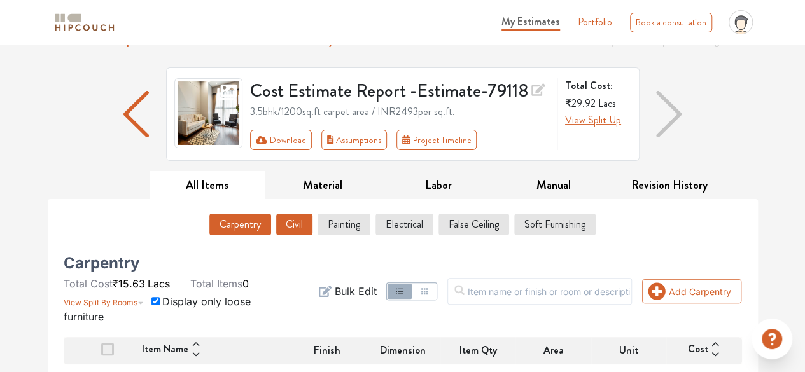
click at [300, 226] on button "Civil" at bounding box center [294, 225] width 36 height 22
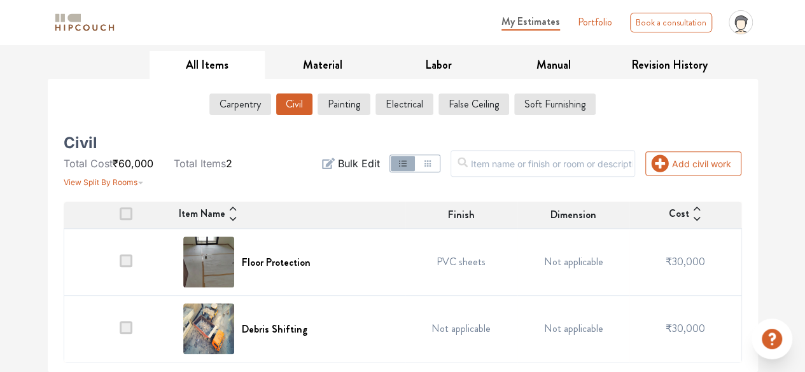
scroll to position [183, 0]
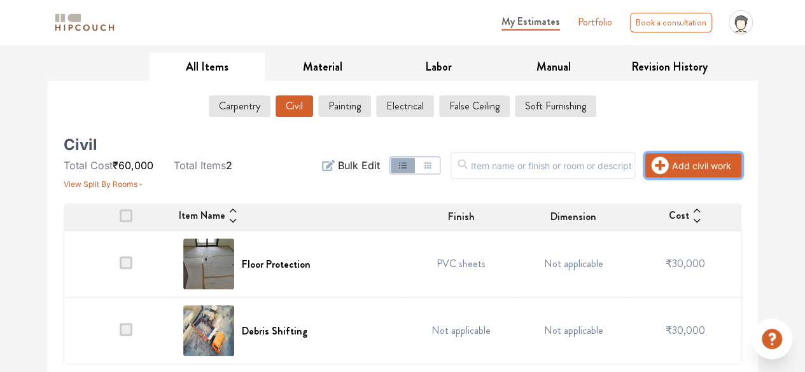
click at [730, 174] on button "Add civil work" at bounding box center [693, 165] width 96 height 24
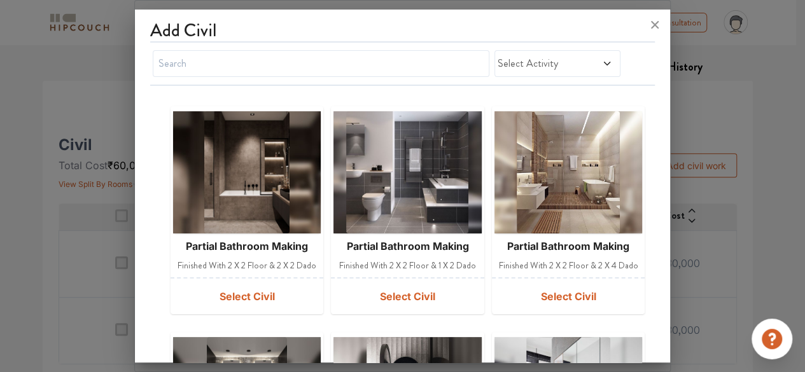
click at [546, 66] on span "Select Activity" at bounding box center [541, 63] width 86 height 15
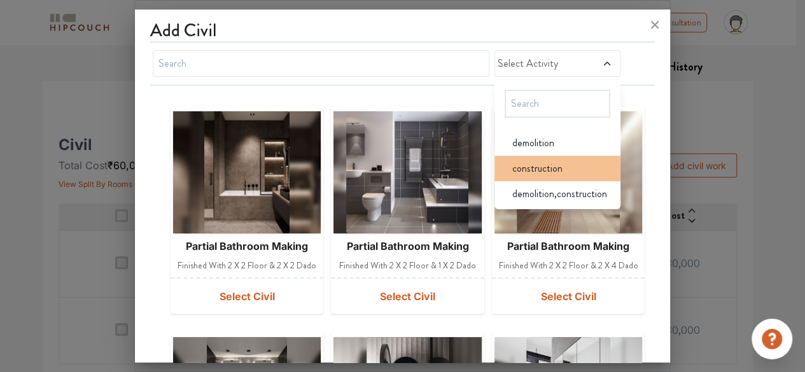
click at [532, 171] on span "construction" at bounding box center [537, 168] width 50 height 15
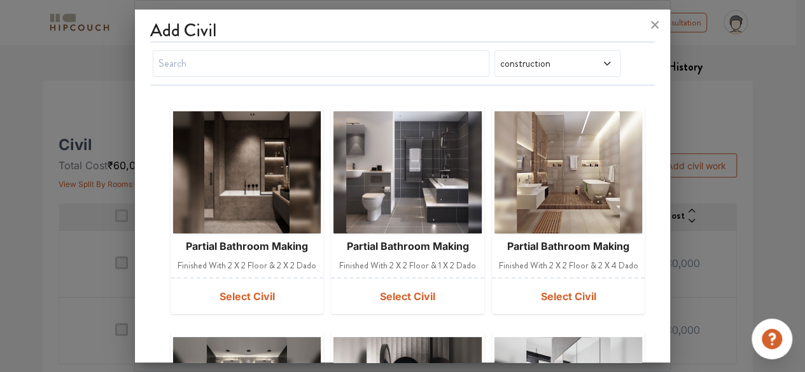
click at [567, 75] on div "construction" at bounding box center [558, 63] width 126 height 27
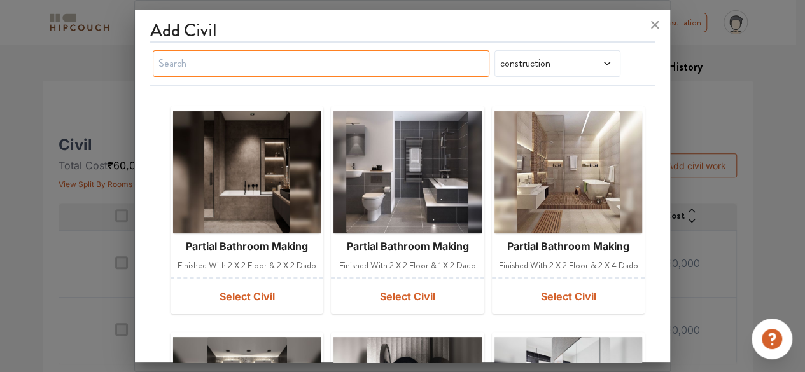
click at [419, 62] on input "text" at bounding box center [321, 63] width 337 height 27
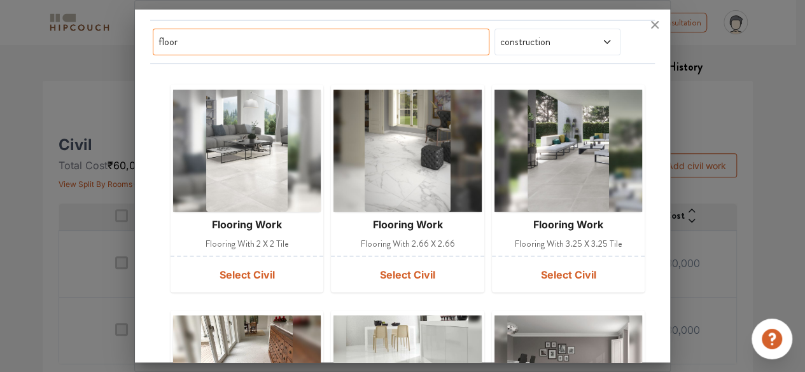
scroll to position [21, 0]
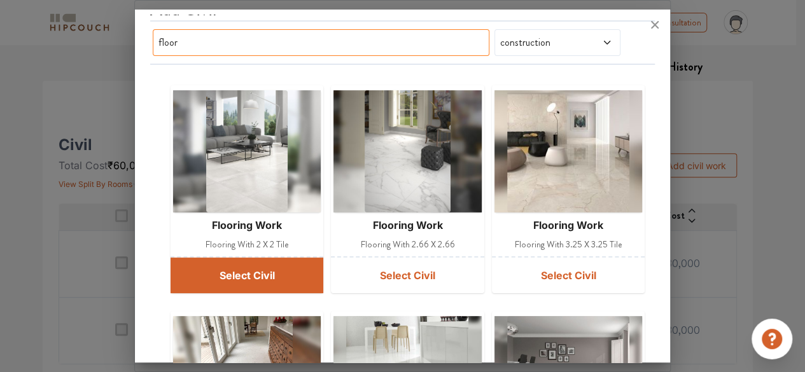
type input "floor"
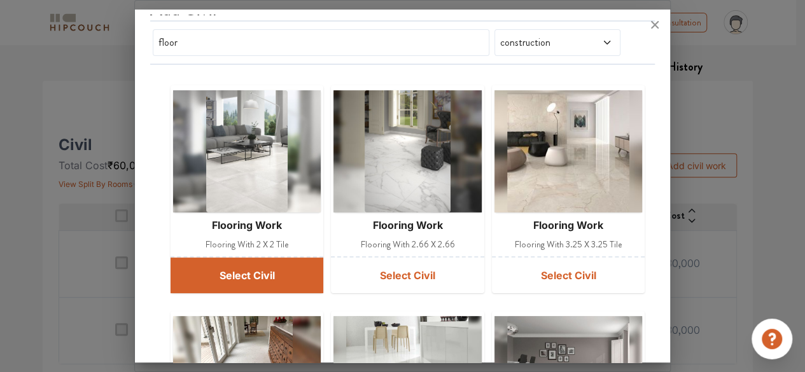
click at [238, 272] on button "Select Civil" at bounding box center [247, 276] width 153 height 36
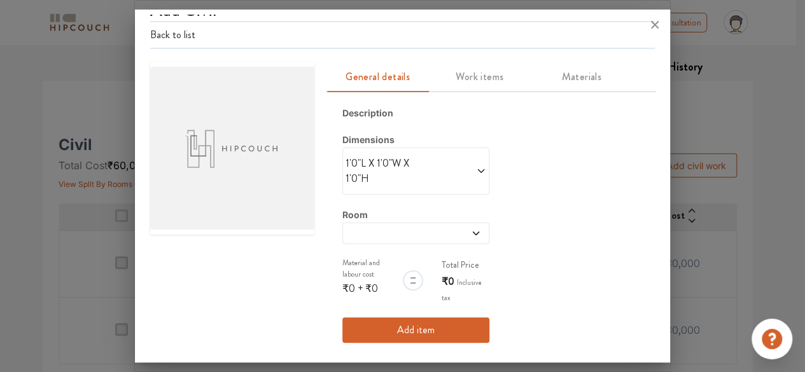
scroll to position [0, 0]
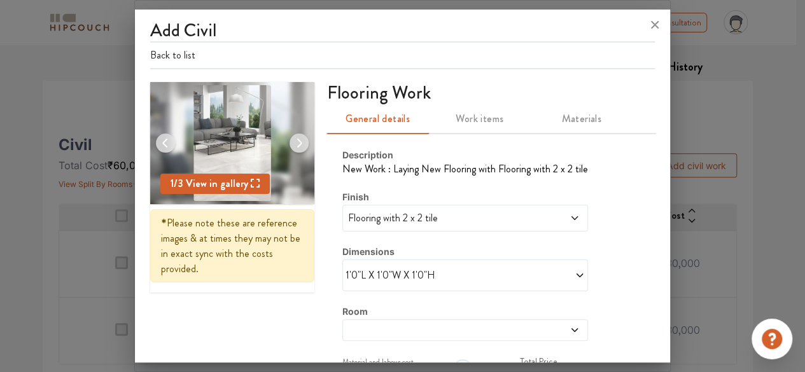
click at [291, 139] on img at bounding box center [299, 143] width 31 height 31
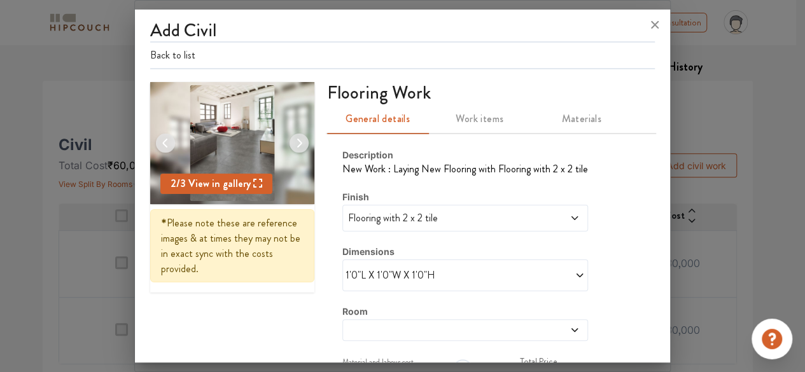
click at [291, 139] on img at bounding box center [299, 143] width 31 height 31
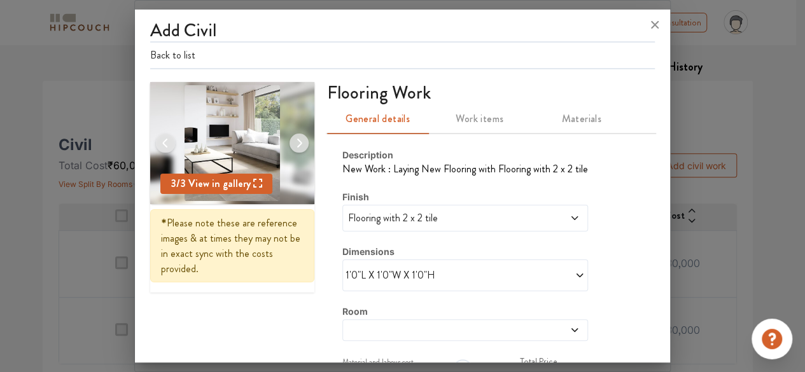
scroll to position [80, 0]
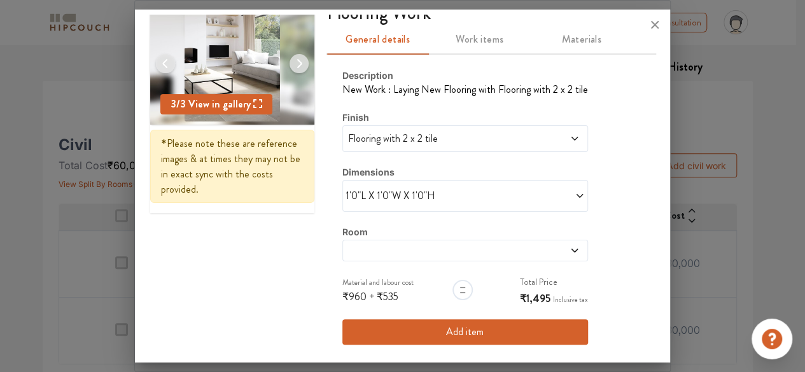
click at [365, 255] on div at bounding box center [465, 251] width 246 height 22
click at [268, 269] on div "3 / 3 View in gallery * Please note these are reference images & at times they …" at bounding box center [402, 182] width 505 height 358
click at [365, 249] on span at bounding box center [434, 251] width 176 height 10
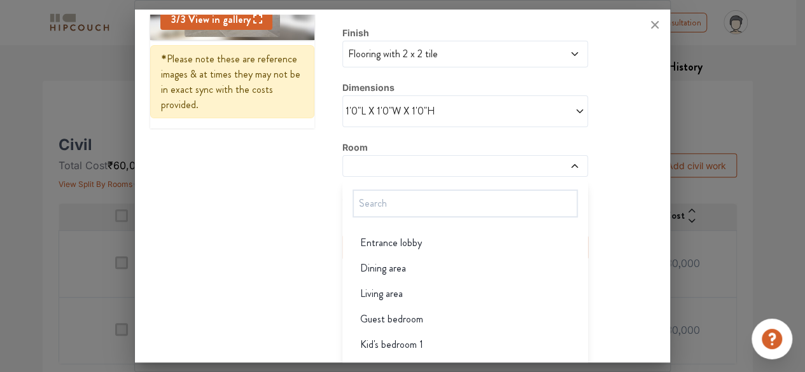
scroll to position [181, 0]
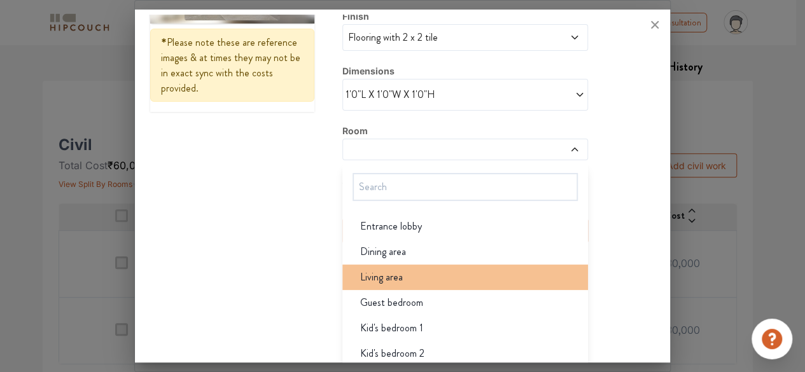
click at [475, 276] on div "Living area" at bounding box center [469, 277] width 238 height 15
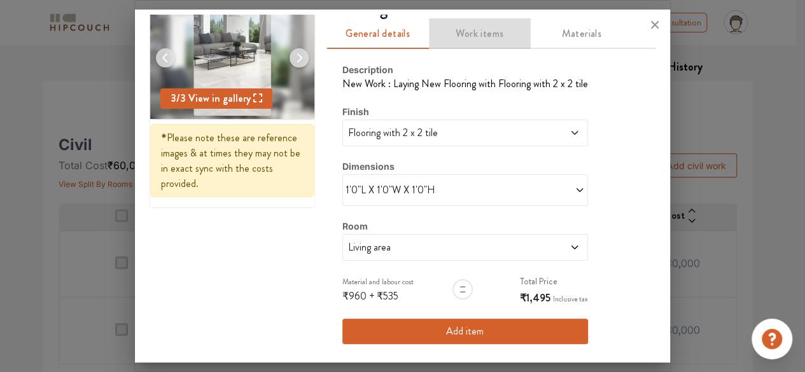
click at [463, 41] on span "Work items" at bounding box center [480, 34] width 87 height 18
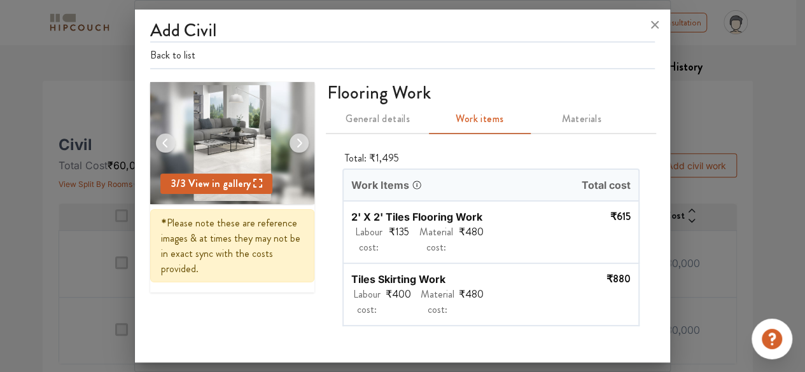
scroll to position [0, 0]
click at [569, 114] on span "Materials" at bounding box center [582, 119] width 87 height 18
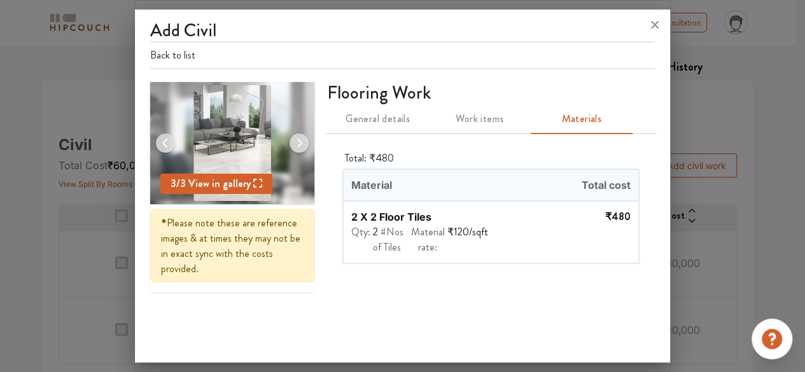
click at [172, 50] on button "Back to list" at bounding box center [172, 55] width 45 height 15
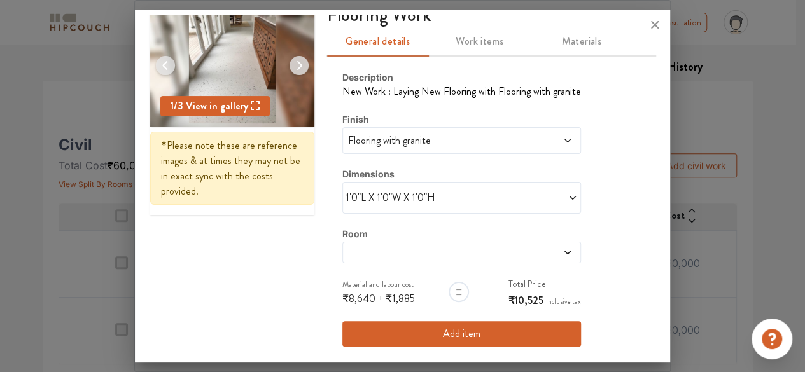
scroll to position [80, 0]
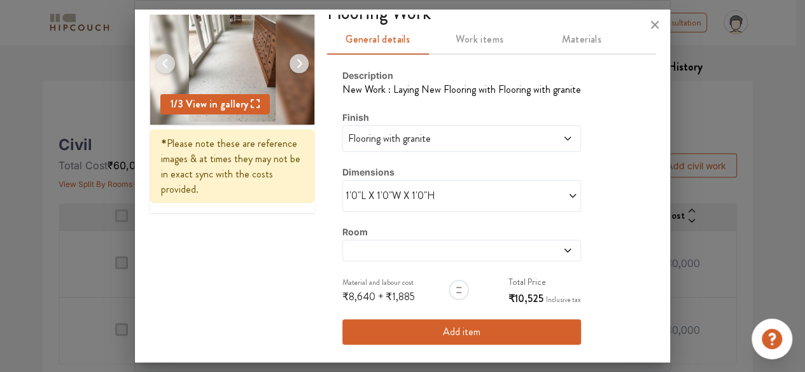
click at [476, 151] on div "Flooring with granite" at bounding box center [461, 138] width 239 height 27
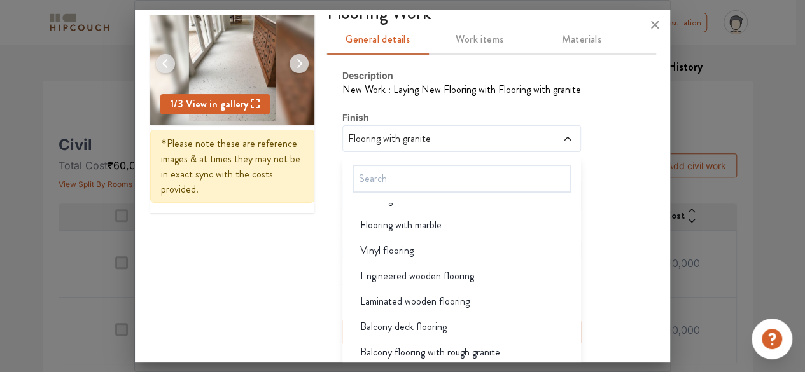
scroll to position [150, 0]
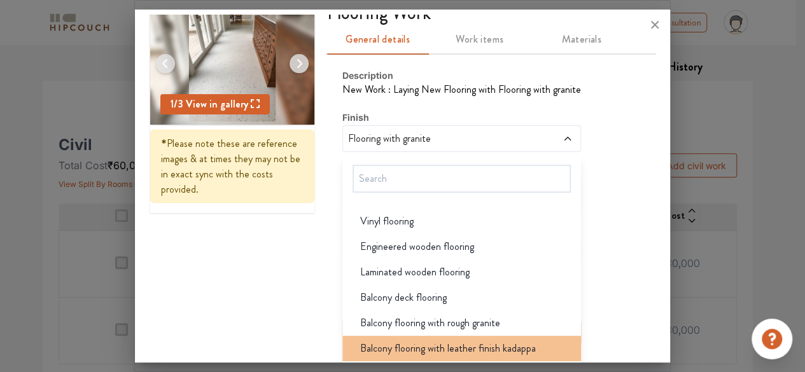
click at [474, 349] on span "Balcony flooring with leather finish kadappa" at bounding box center [448, 348] width 176 height 15
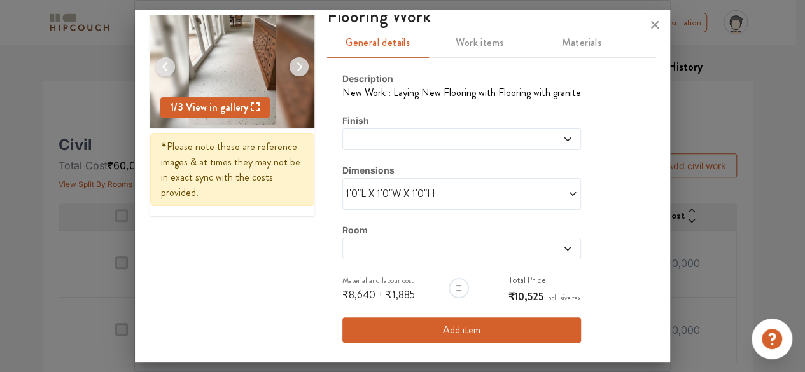
scroll to position [80, 0]
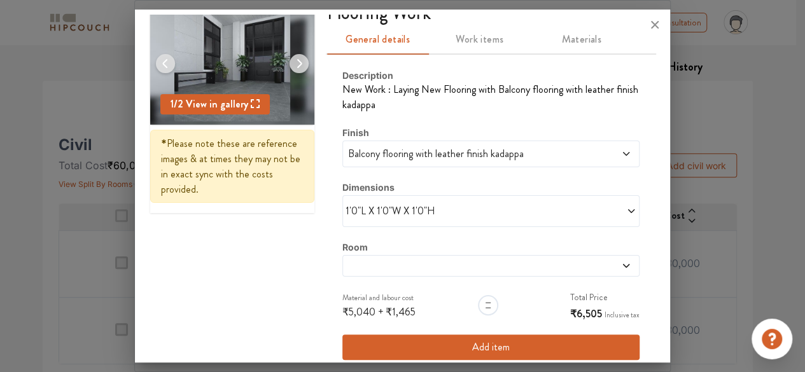
click at [253, 105] on icon at bounding box center [255, 104] width 9 height 10
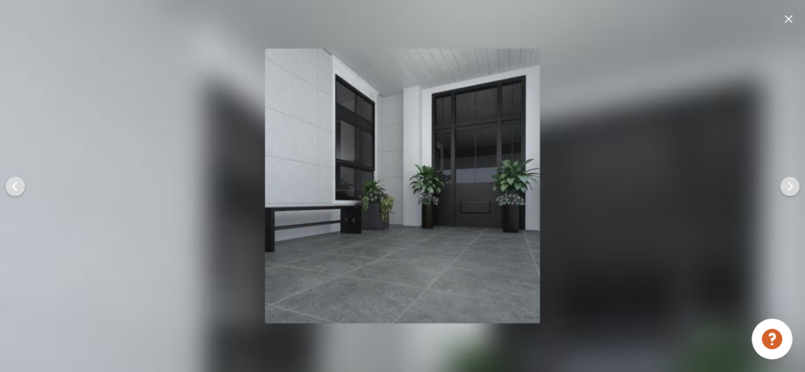
scroll to position [0, 0]
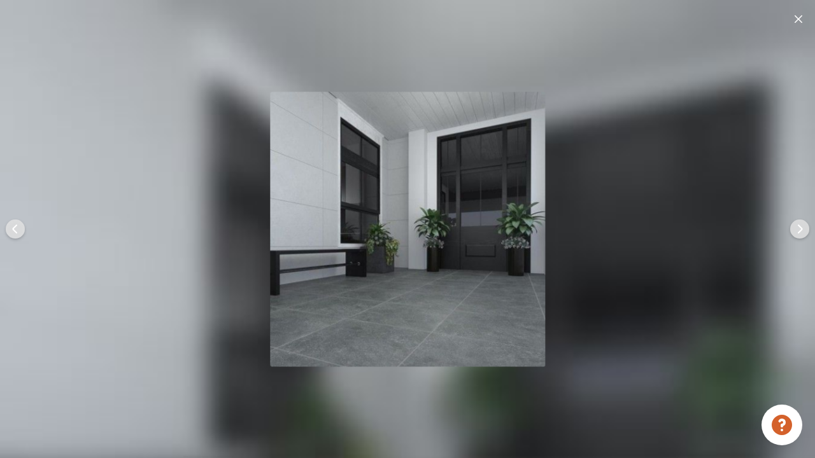
click at [802, 228] on img at bounding box center [799, 229] width 31 height 31
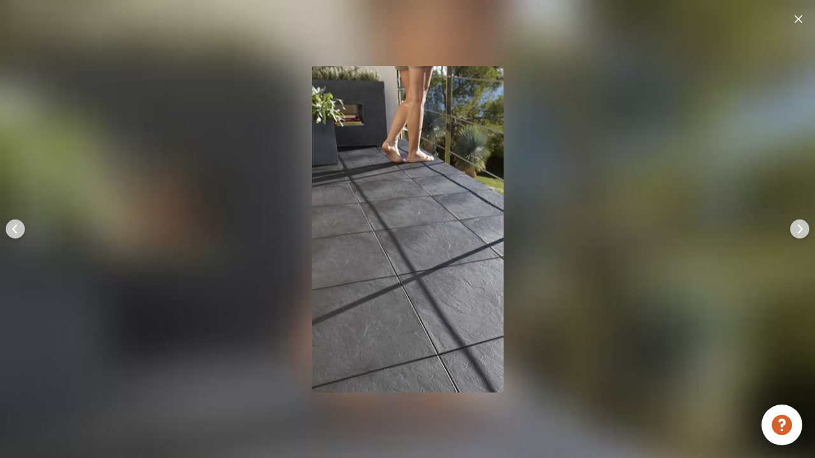
click at [802, 228] on img at bounding box center [799, 229] width 31 height 31
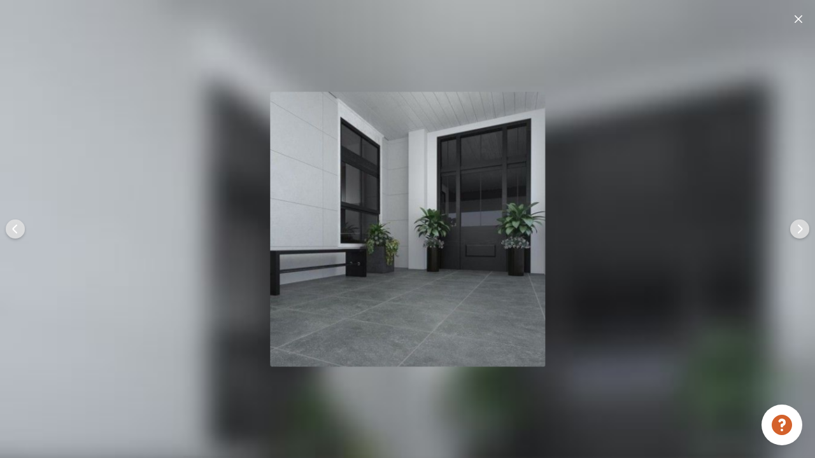
click at [798, 17] on img at bounding box center [798, 19] width 8 height 8
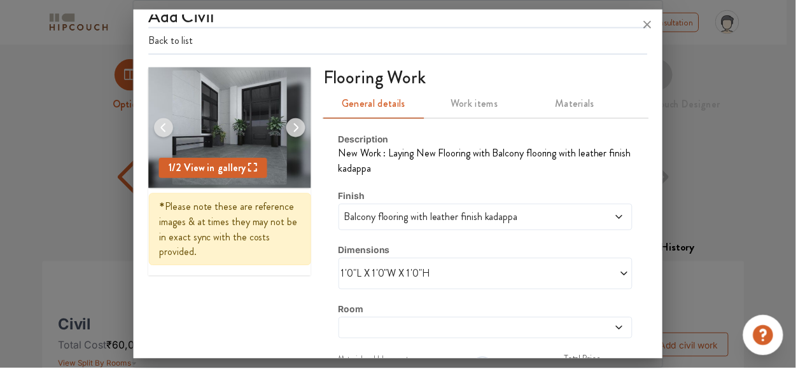
scroll to position [95, 0]
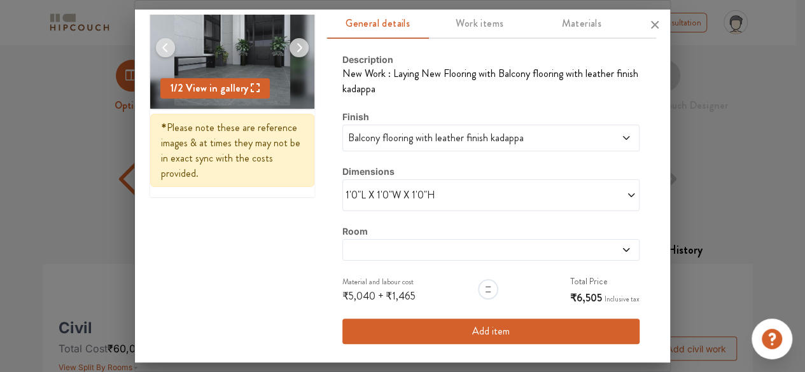
click at [447, 249] on span at bounding box center [453, 250] width 215 height 10
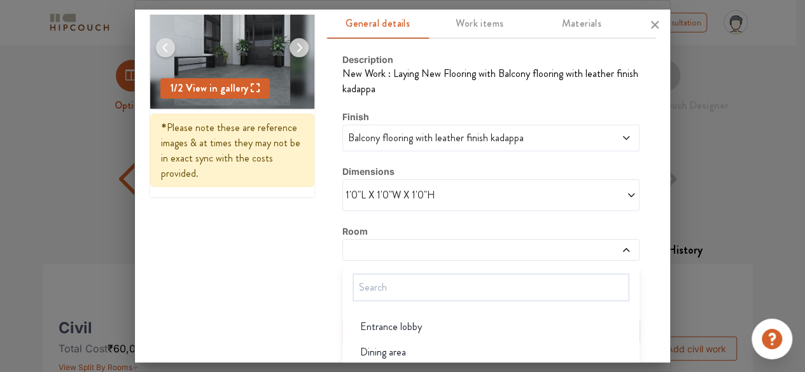
click at [475, 136] on span "Balcony flooring with leather finish kadappa" at bounding box center [453, 137] width 215 height 15
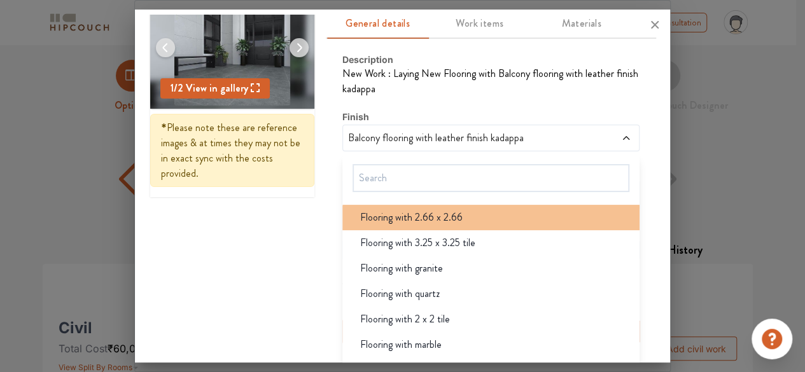
click at [452, 228] on li "Flooring with 2.66 x 2.66" at bounding box center [491, 217] width 298 height 25
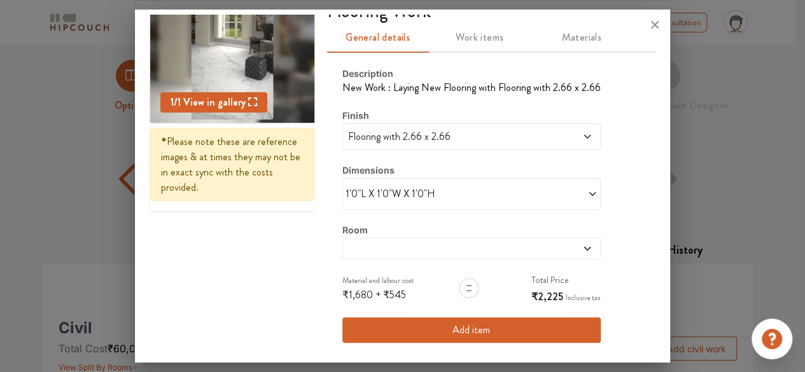
scroll to position [80, 0]
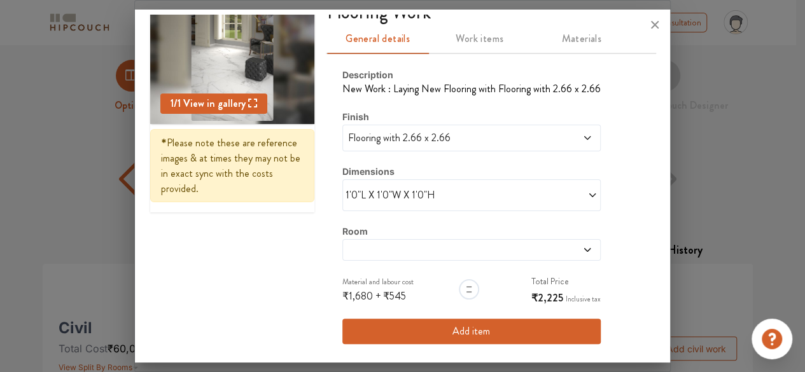
click at [475, 122] on div "Finish Flooring with 2.66 x 2.66" at bounding box center [471, 130] width 258 height 42
click at [475, 137] on span "Flooring with 2.66 x 2.66" at bounding box center [438, 137] width 185 height 15
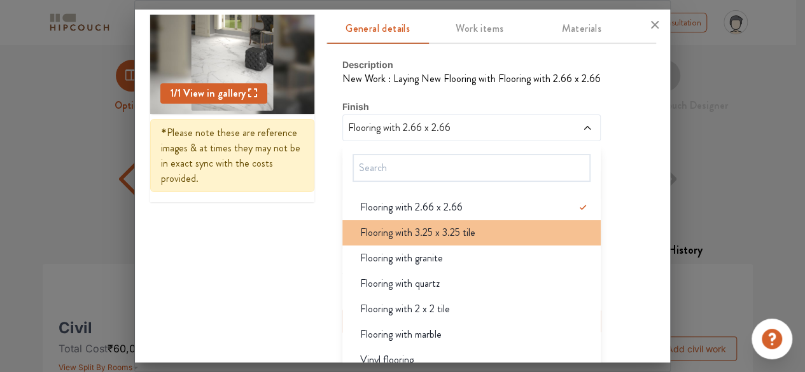
click at [461, 236] on span "Flooring with 3.25 x 3.25 tile" at bounding box center [417, 232] width 115 height 15
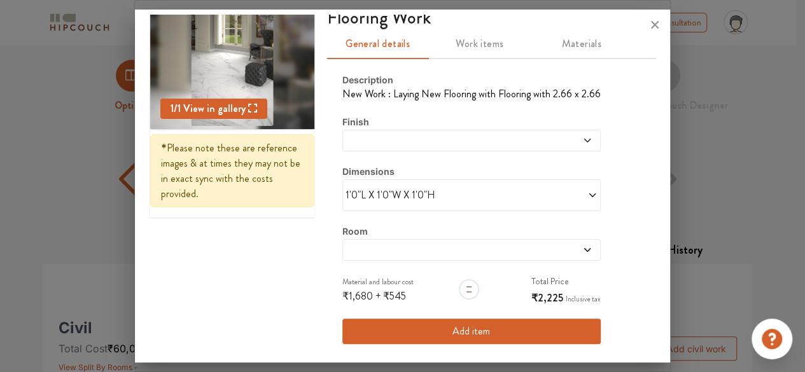
scroll to position [80, 0]
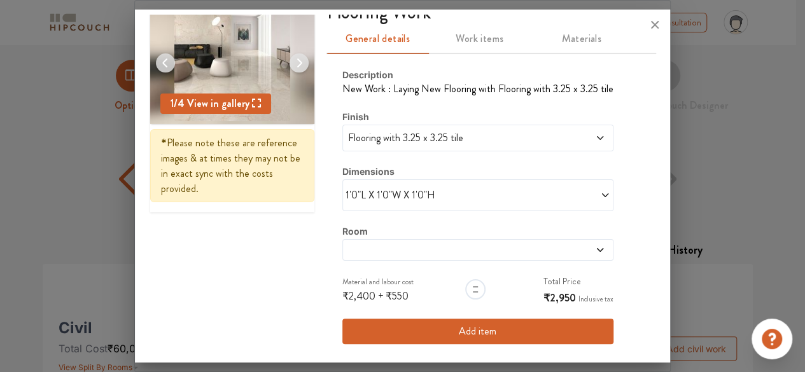
click at [292, 59] on img at bounding box center [299, 63] width 31 height 31
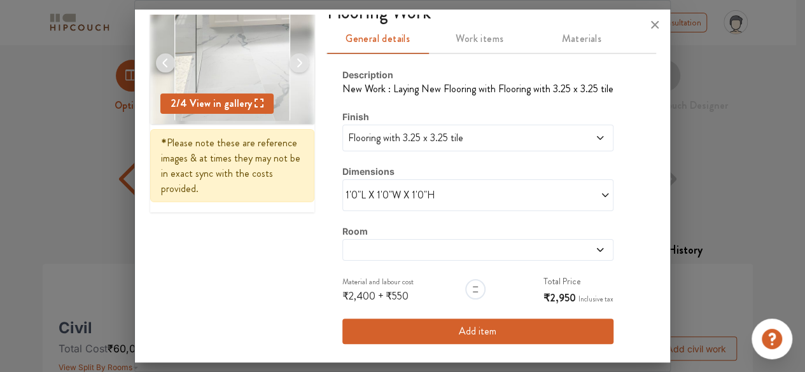
click at [292, 59] on img at bounding box center [299, 63] width 31 height 31
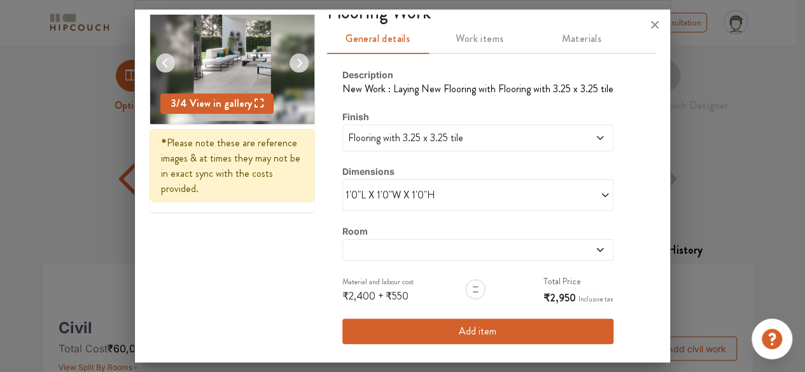
click at [478, 32] on div at bounding box center [402, 25] width 535 height 31
click at [478, 39] on div at bounding box center [402, 25] width 535 height 31
click at [449, 248] on span at bounding box center [443, 250] width 195 height 10
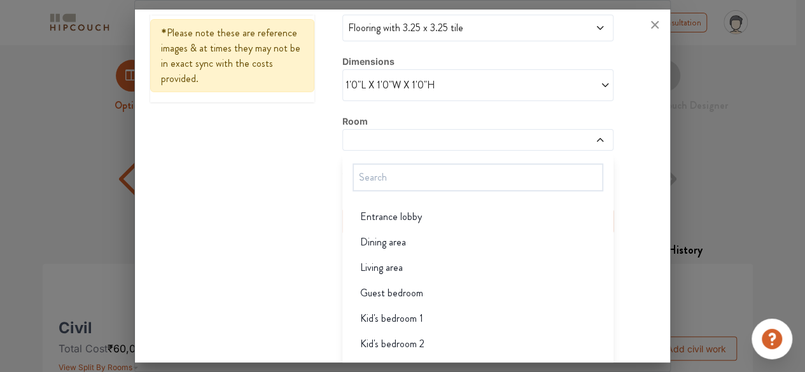
scroll to position [199, 0]
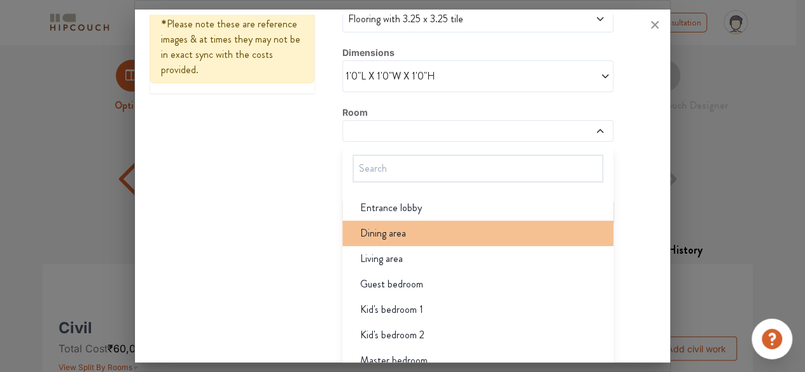
click at [427, 232] on div "Dining area" at bounding box center [482, 233] width 264 height 15
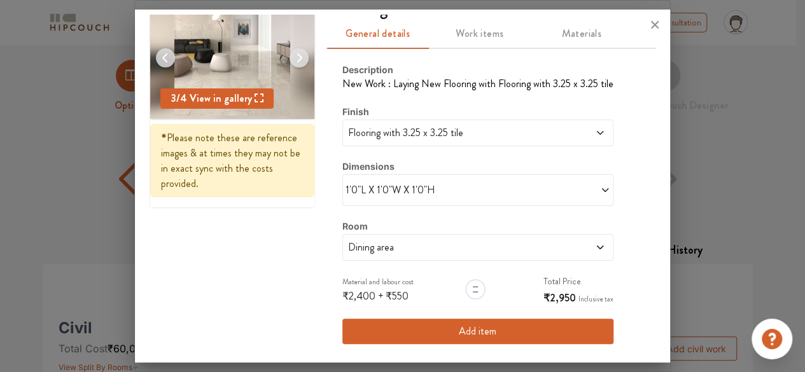
scroll to position [1, 0]
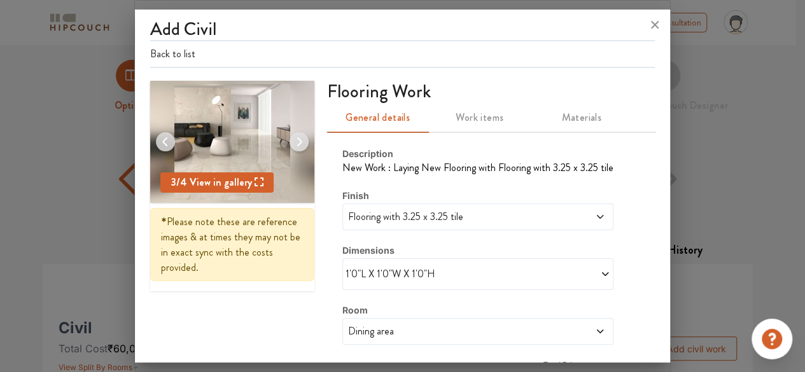
click at [475, 126] on span "Work items" at bounding box center [480, 118] width 87 height 18
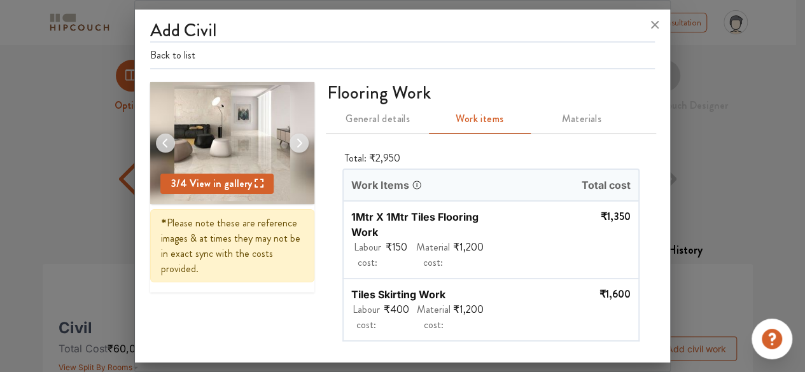
scroll to position [0, 0]
click at [570, 118] on span "Materials" at bounding box center [582, 119] width 87 height 18
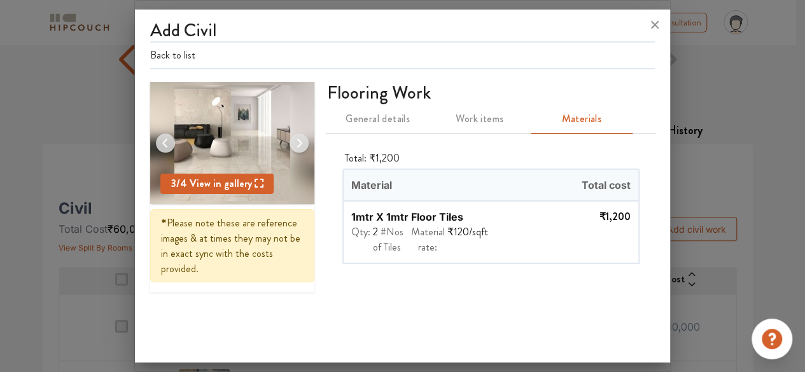
scroll to position [183, 0]
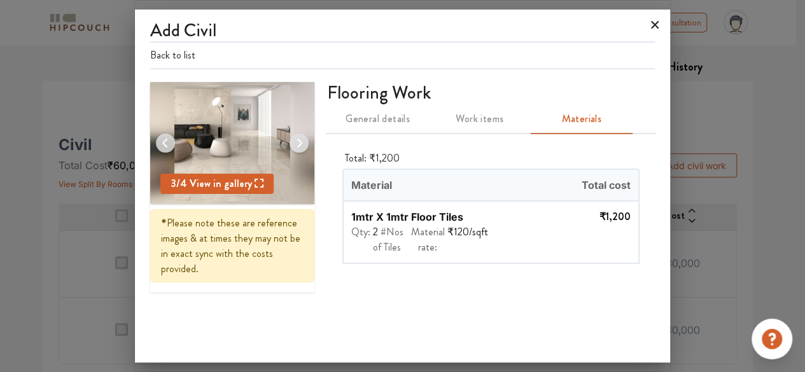
click at [652, 27] on icon at bounding box center [655, 25] width 8 height 8
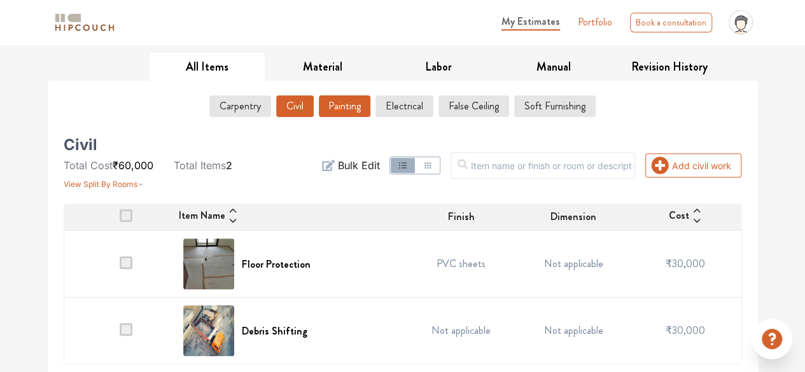
click at [348, 110] on button "Painting" at bounding box center [345, 106] width 52 height 22
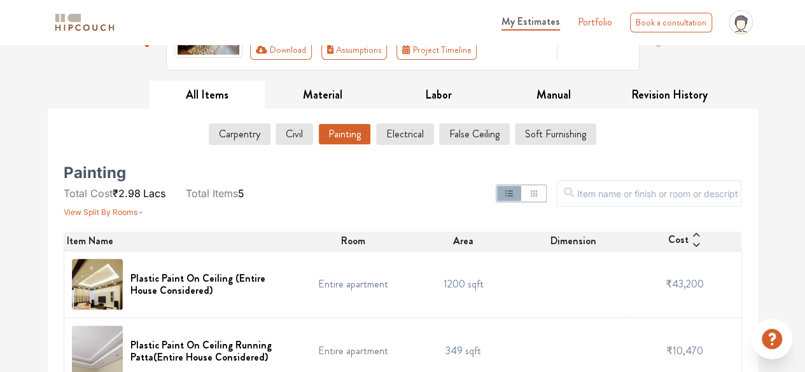
scroll to position [153, 0]
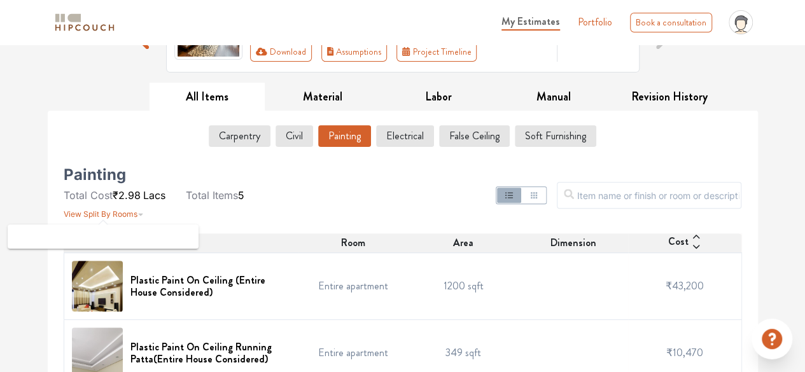
click at [103, 218] on span at bounding box center [103, 221] width 10 height 7
click at [118, 209] on span "View Split By Rooms" at bounding box center [101, 214] width 74 height 10
click at [127, 213] on span "View Split By Rooms" at bounding box center [101, 214] width 74 height 10
click at [391, 140] on button "Electrical" at bounding box center [405, 136] width 57 height 22
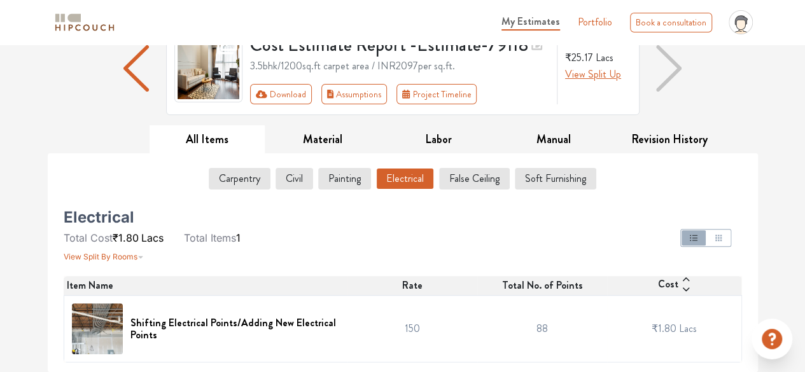
scroll to position [109, 0]
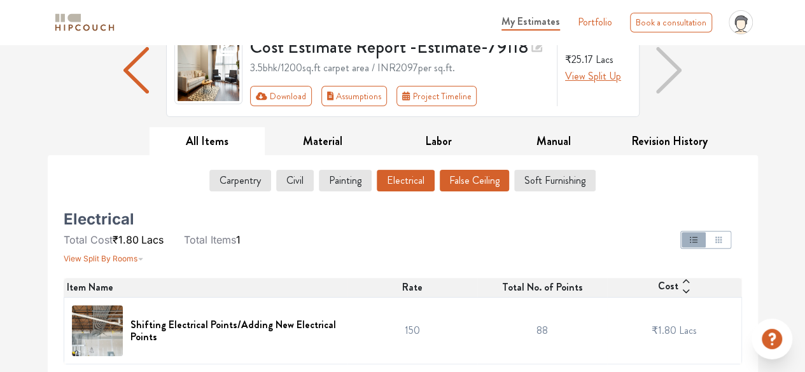
click at [460, 176] on button "False Ceiling" at bounding box center [474, 181] width 69 height 22
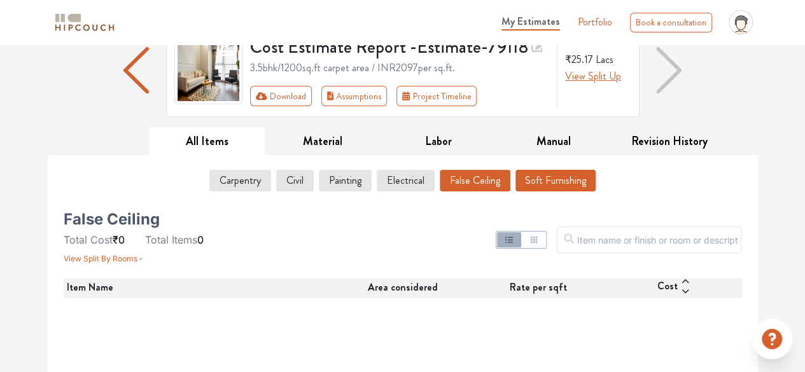
click at [526, 183] on button "Soft Furnishing" at bounding box center [556, 181] width 80 height 22
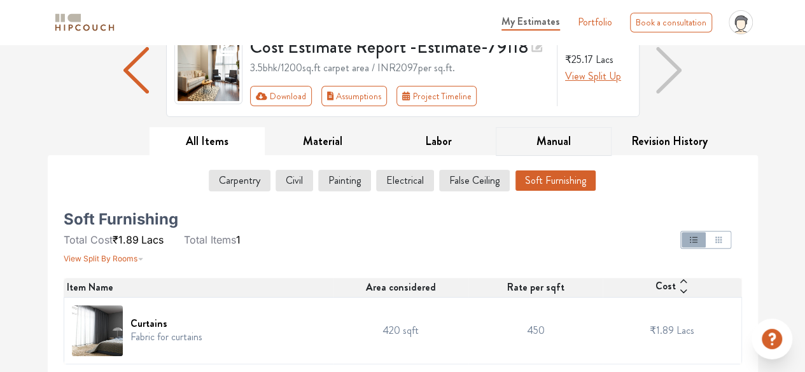
scroll to position [0, 0]
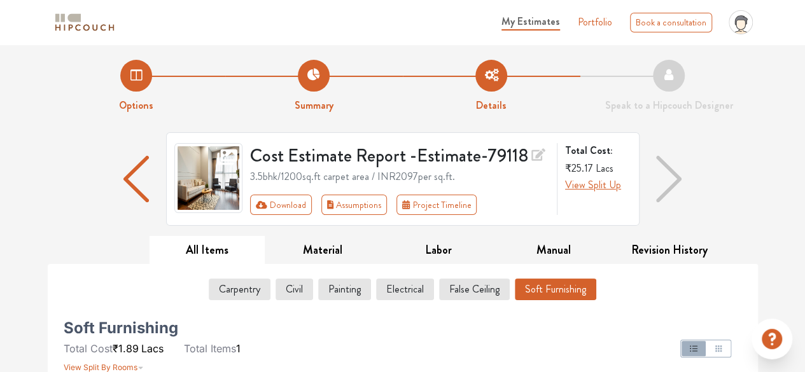
click at [682, 175] on div at bounding box center [669, 179] width 59 height 94
click at [670, 187] on img "button" at bounding box center [668, 179] width 25 height 47
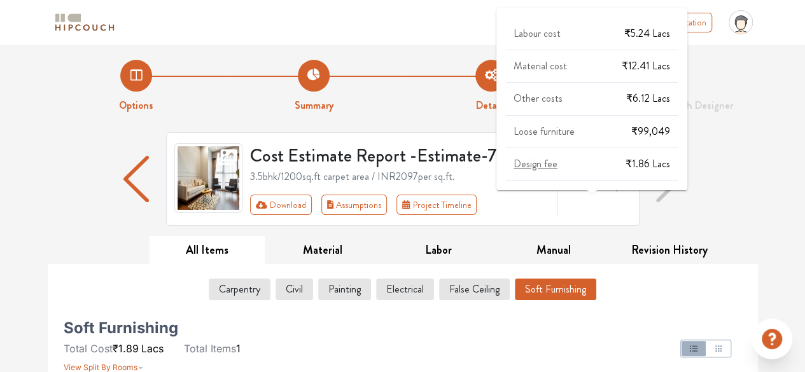
click at [609, 190] on div "Labour cost ₹5.24 Lacs Material cost ₹12.41 Lacs Other costs ₹6.12 Lacs Loose f…" at bounding box center [591, 101] width 191 height 196
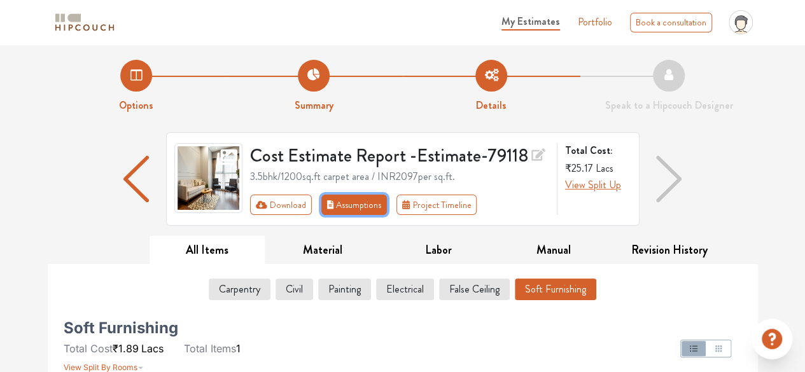
click at [342, 209] on button "Assumptions" at bounding box center [354, 205] width 66 height 20
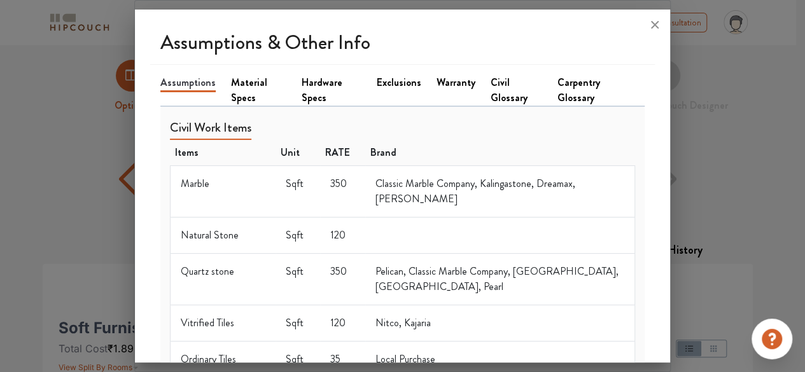
click at [392, 85] on link "Exclusions" at bounding box center [399, 82] width 45 height 15
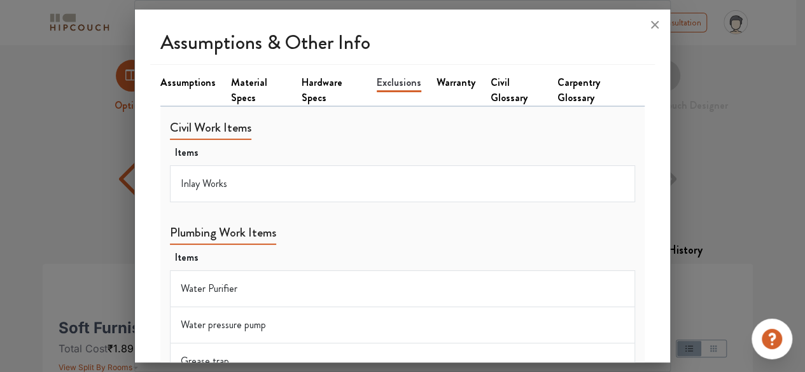
click at [238, 88] on link "Material Specs" at bounding box center [259, 90] width 56 height 31
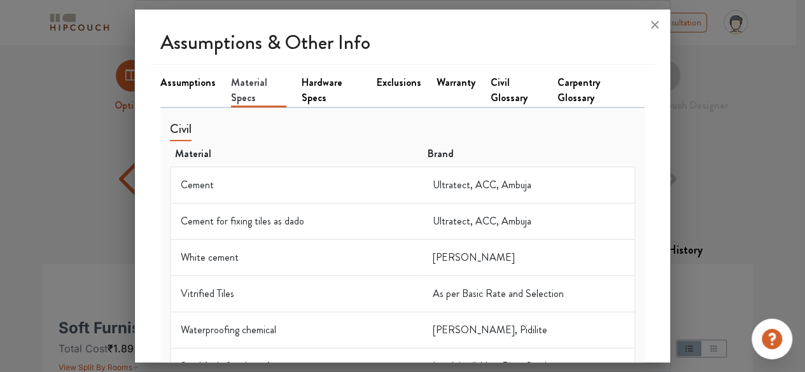
click at [302, 92] on link "Hardware Specs" at bounding box center [332, 90] width 60 height 31
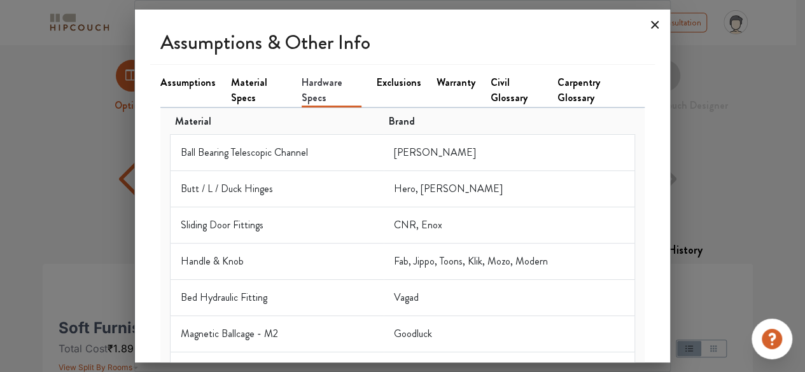
click at [659, 24] on icon at bounding box center [655, 25] width 20 height 20
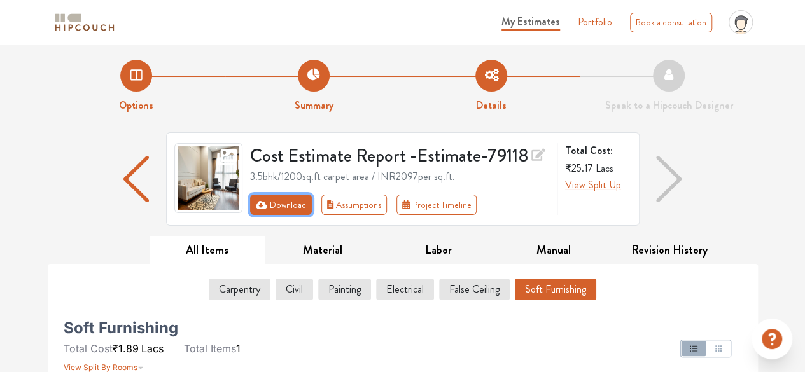
click at [258, 201] on icon "First group" at bounding box center [261, 205] width 11 height 8
click at [129, 97] on li "Options" at bounding box center [137, 86] width 178 height 53
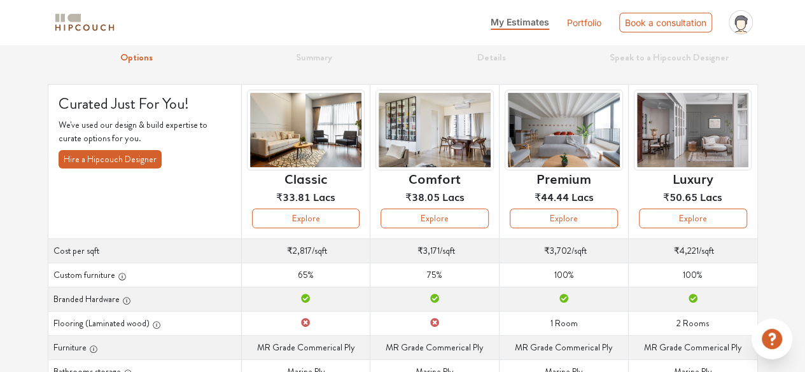
scroll to position [48, 0]
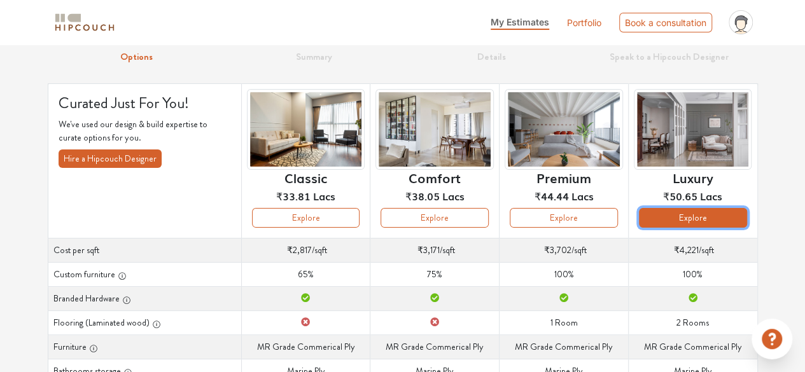
click at [666, 224] on button "Explore" at bounding box center [693, 218] width 108 height 20
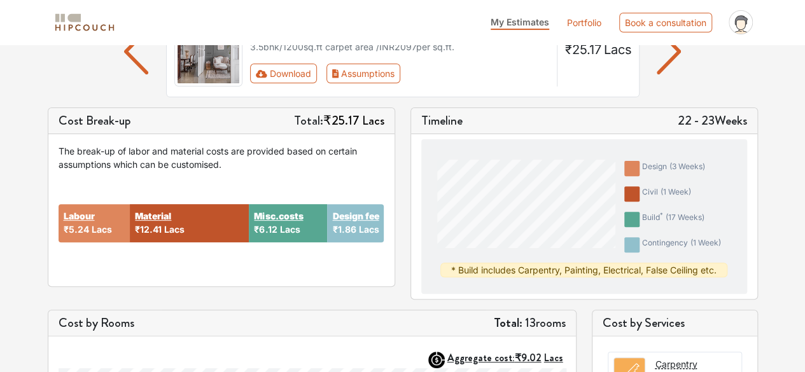
scroll to position [128, 0]
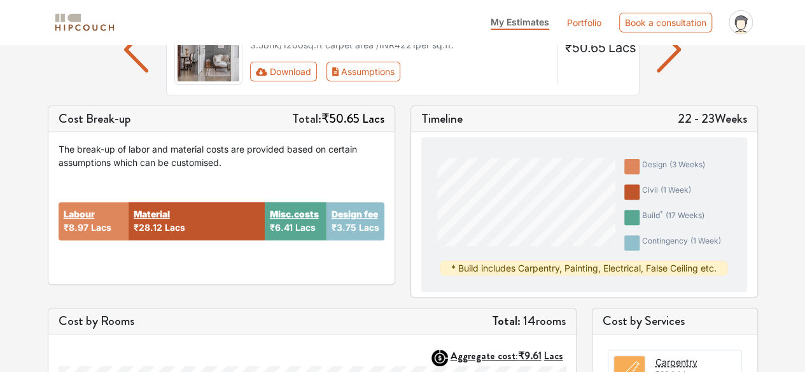
click at [796, 363] on div at bounding box center [796, 363] width 0 height 0
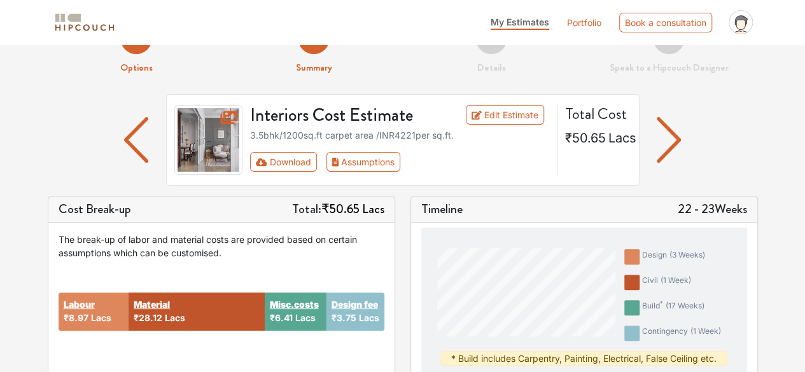
scroll to position [36, 0]
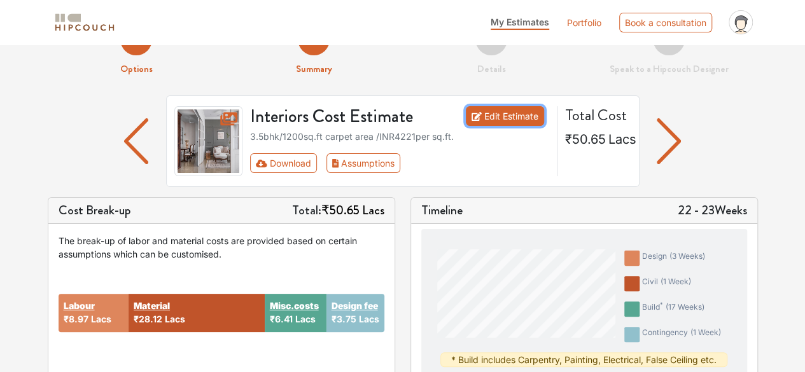
click at [497, 111] on link "Edit Estimate" at bounding box center [505, 116] width 78 height 20
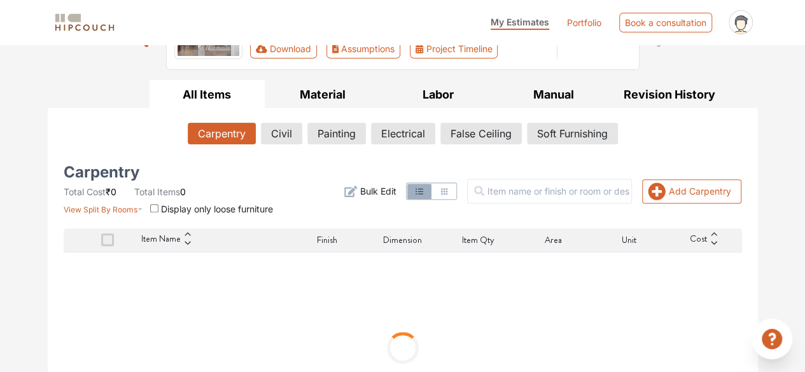
scroll to position [181, 0]
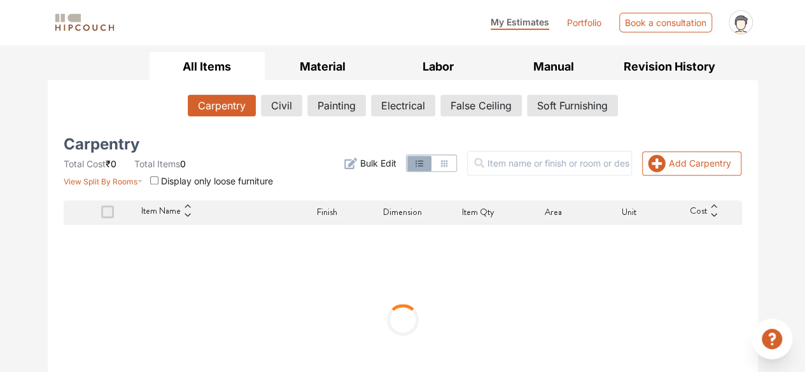
click at [456, 169] on button "button" at bounding box center [444, 163] width 24 height 15
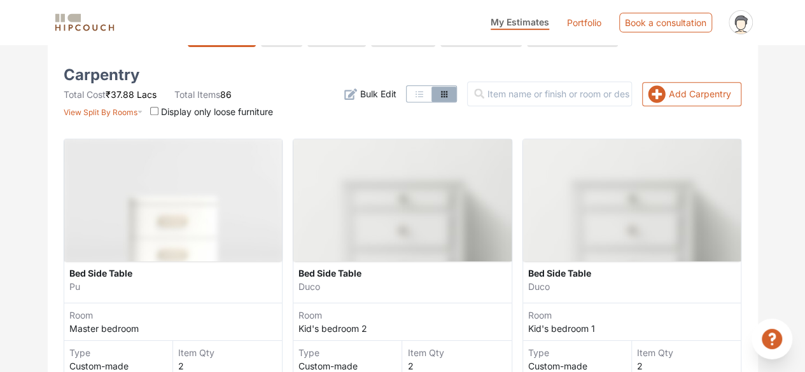
scroll to position [235, 0]
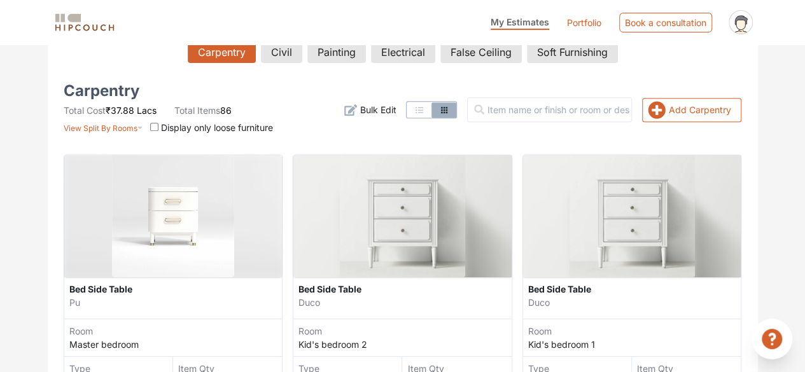
click at [425, 111] on icon "button" at bounding box center [419, 110] width 10 height 10
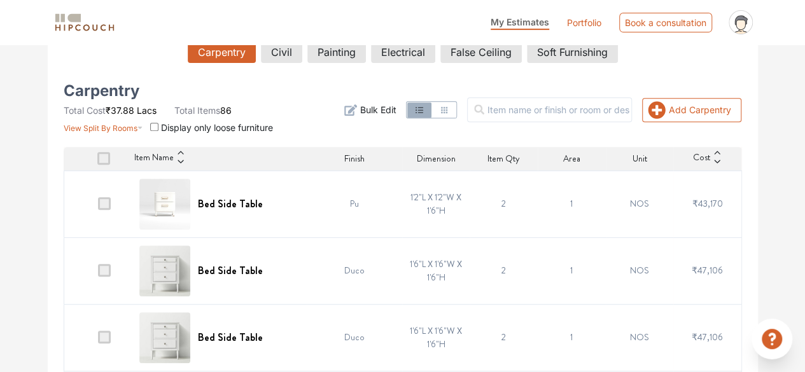
click at [390, 111] on span "Bulk Edit" at bounding box center [378, 109] width 36 height 13
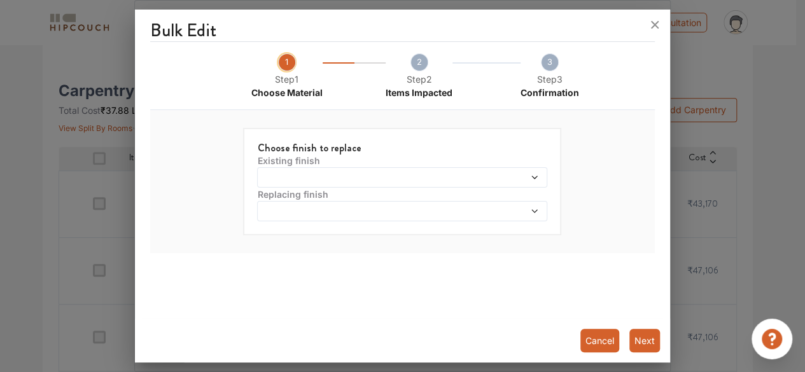
click at [378, 178] on span at bounding box center [364, 177] width 209 height 9
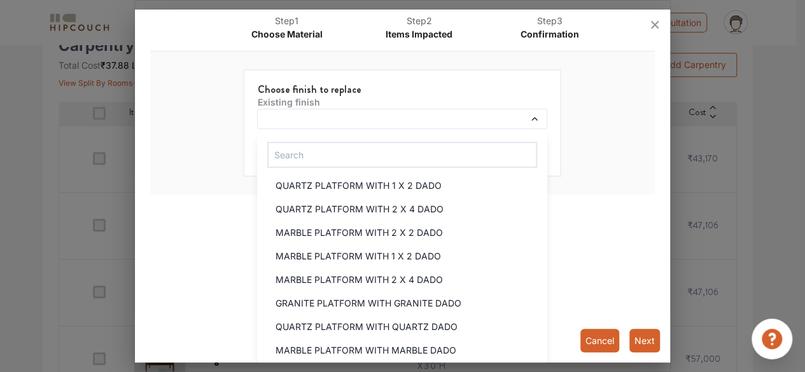
scroll to position [0, 0]
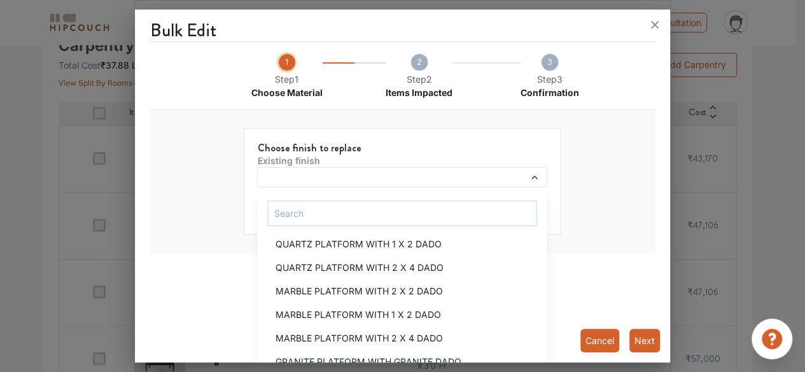
click at [640, 202] on div "Bulk Edit 1 Step 1 Choose Material 2 Step 2 Items Impacted 3 Step 3 Confirmatio…" at bounding box center [402, 189] width 535 height 349
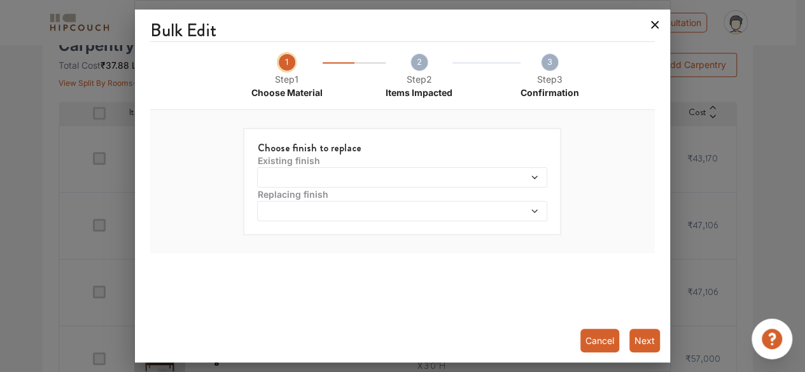
click at [661, 26] on icon at bounding box center [655, 25] width 20 height 20
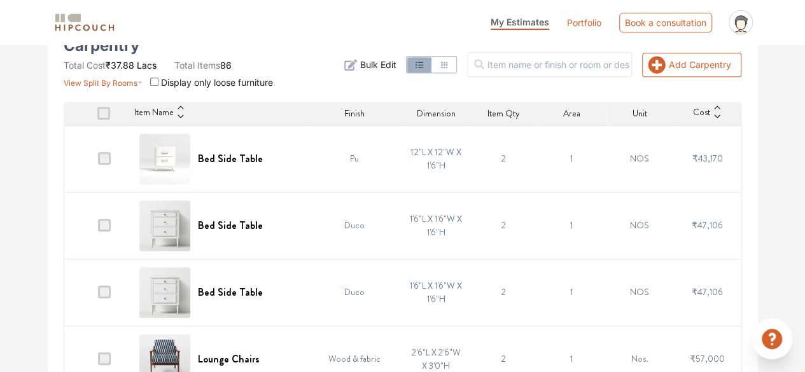
click at [108, 113] on span at bounding box center [103, 113] width 13 height 13
click at [97, 116] on input "checkbox" at bounding box center [97, 116] width 0 height 0
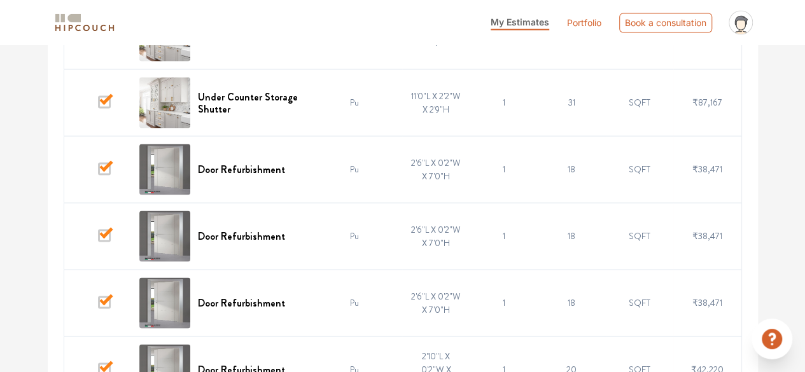
scroll to position [1139, 0]
click at [102, 165] on span at bounding box center [104, 168] width 13 height 13
click at [98, 171] on input "checkbox" at bounding box center [98, 171] width 0 height 0
click at [106, 229] on span at bounding box center [104, 235] width 13 height 13
click at [98, 238] on input "checkbox" at bounding box center [98, 238] width 0 height 0
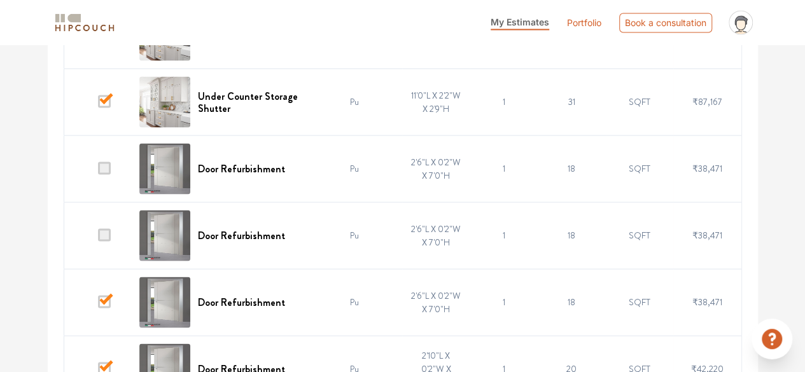
click at [111, 295] on span at bounding box center [104, 301] width 13 height 13
click at [98, 305] on input "checkbox" at bounding box center [98, 305] width 0 height 0
click at [107, 355] on td at bounding box center [98, 368] width 68 height 67
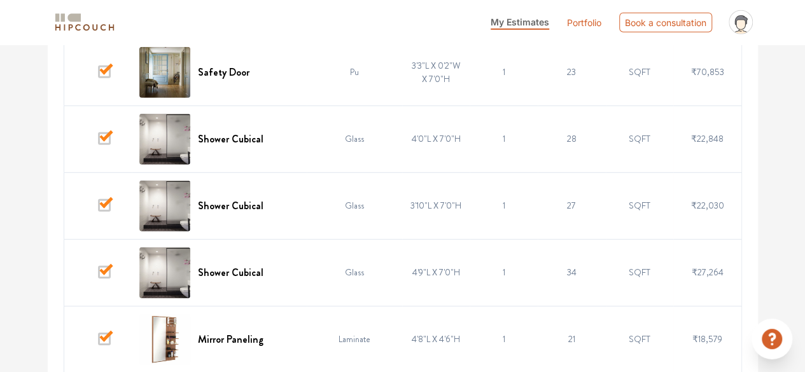
scroll to position [1836, 0]
click at [109, 334] on span at bounding box center [104, 340] width 13 height 13
click at [98, 343] on input "checkbox" at bounding box center [98, 343] width 0 height 0
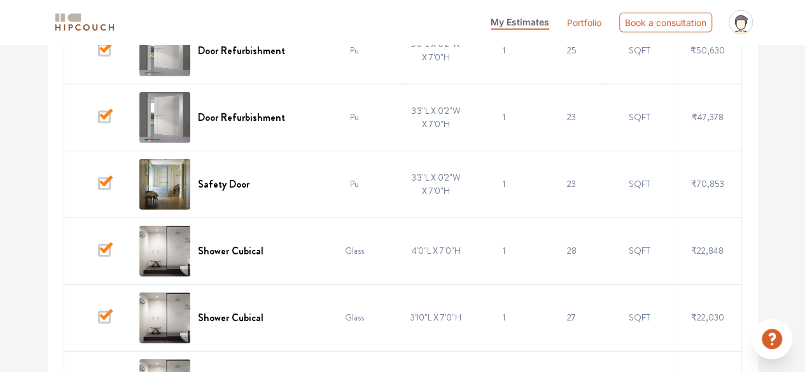
scroll to position [1724, 0]
click at [109, 178] on span at bounding box center [104, 184] width 13 height 13
click at [98, 188] on input "checkbox" at bounding box center [98, 188] width 0 height 0
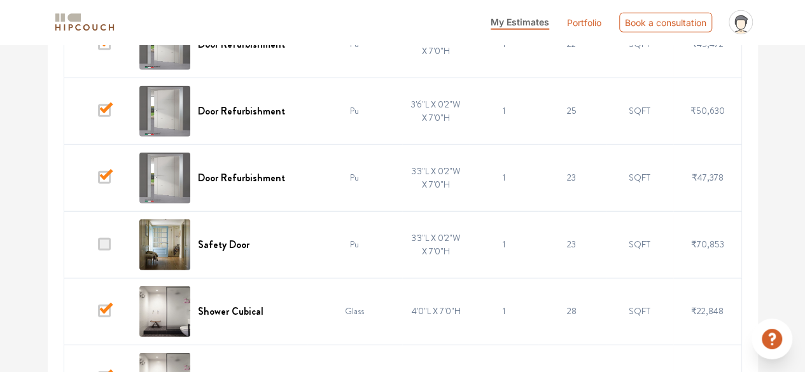
scroll to position [1648, 0]
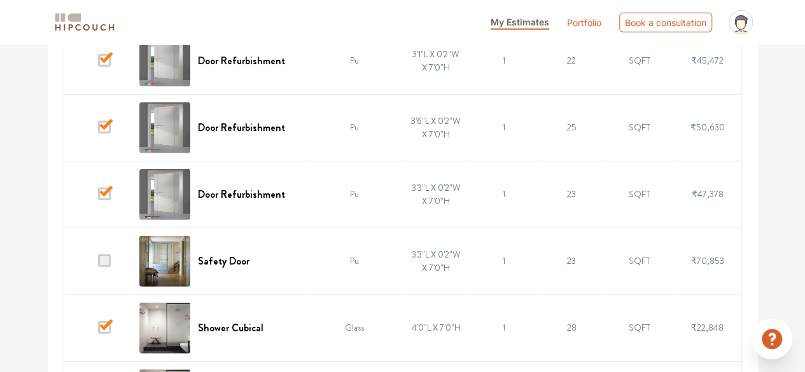
click at [109, 188] on span at bounding box center [104, 194] width 13 height 13
click at [98, 197] on input "checkbox" at bounding box center [98, 197] width 0 height 0
click at [100, 113] on td at bounding box center [98, 127] width 68 height 67
click at [111, 57] on span at bounding box center [104, 60] width 13 height 13
click at [98, 64] on input "checkbox" at bounding box center [98, 64] width 0 height 0
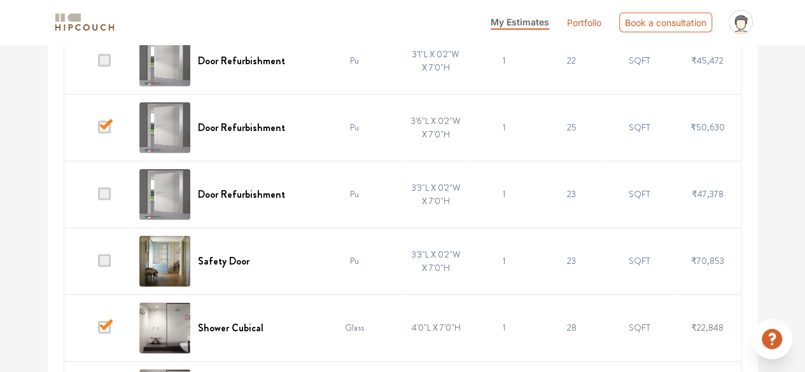
click at [107, 124] on span at bounding box center [104, 127] width 13 height 13
click at [98, 130] on input "checkbox" at bounding box center [98, 130] width 0 height 0
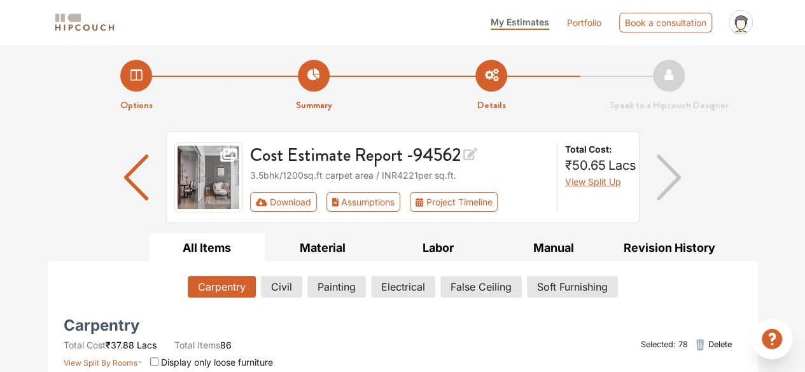
scroll to position [242, 0]
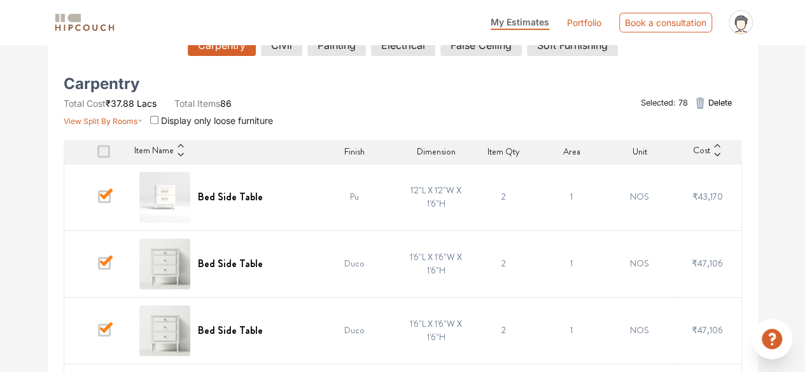
click at [697, 109] on icon "button" at bounding box center [700, 102] width 15 height 15
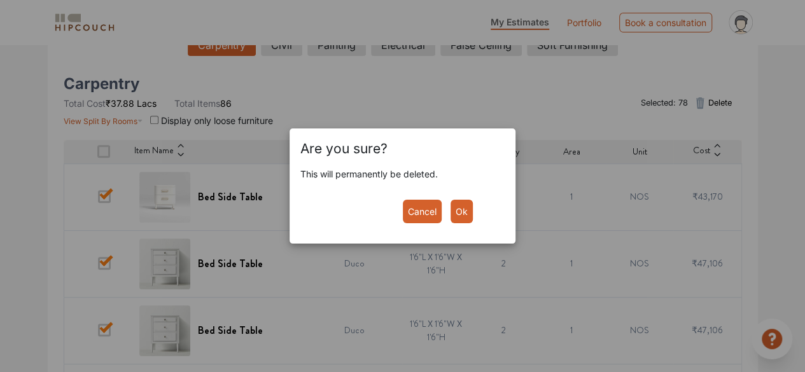
click at [460, 208] on button "Ok" at bounding box center [462, 212] width 22 height 24
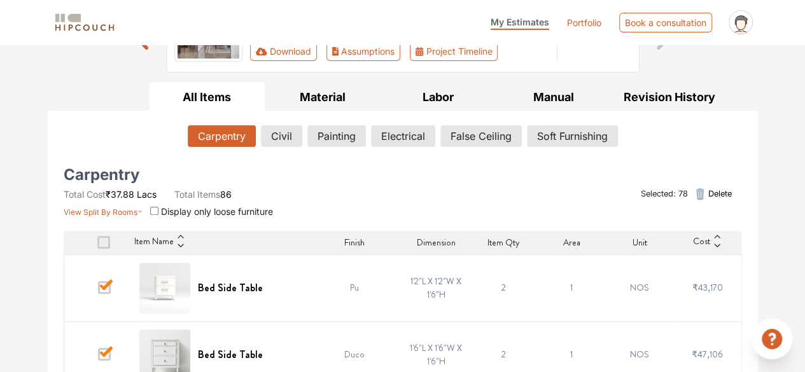
scroll to position [150, 0]
click at [317, 98] on button "Material" at bounding box center [323, 97] width 116 height 29
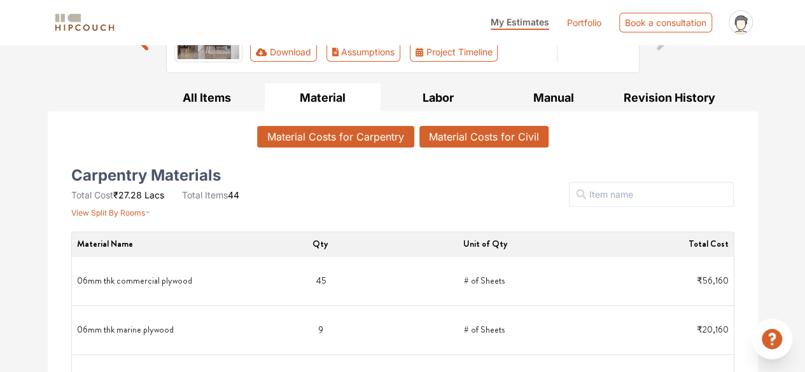
click at [460, 145] on button "Material Costs for Civil" at bounding box center [483, 137] width 129 height 22
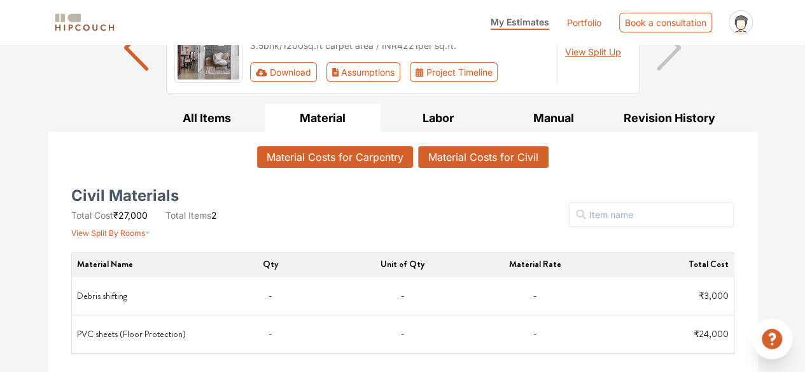
click at [367, 148] on button "Material Costs for Carpentry" at bounding box center [335, 157] width 156 height 22
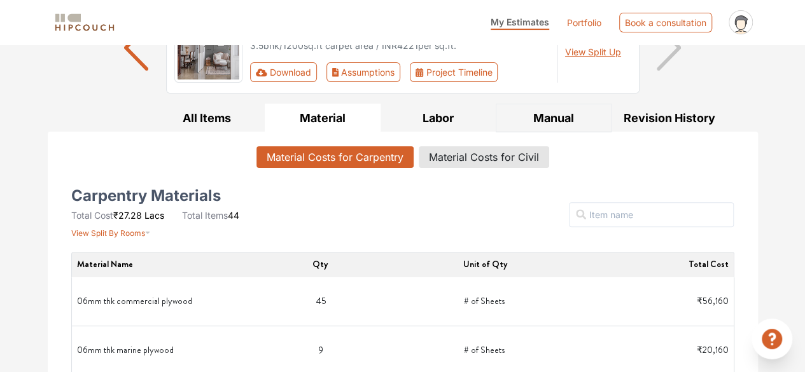
click at [568, 120] on button "Manual" at bounding box center [554, 118] width 116 height 29
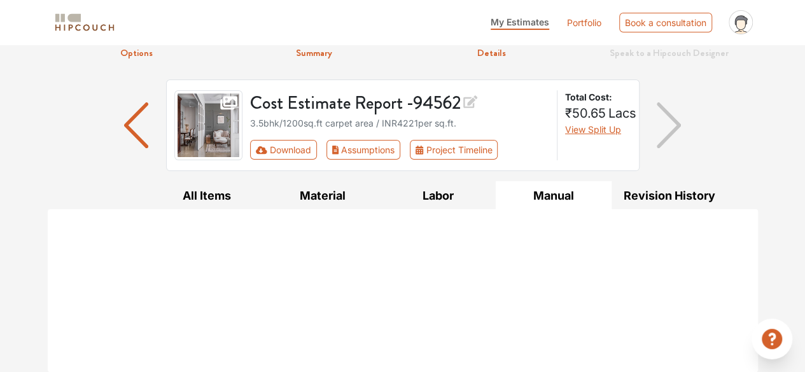
scroll to position [50, 0]
